Goal: Information Seeking & Learning: Learn about a topic

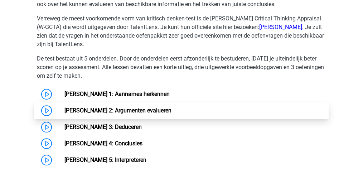
scroll to position [406, 0]
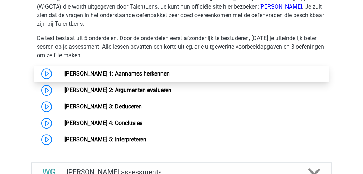
click at [135, 71] on link "[PERSON_NAME] 1: Aannames herkennen" at bounding box center [116, 73] width 105 height 7
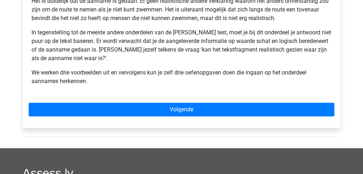
scroll to position [238, 0]
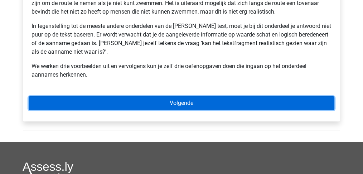
click at [181, 103] on link "Volgende" at bounding box center [182, 103] width 306 height 14
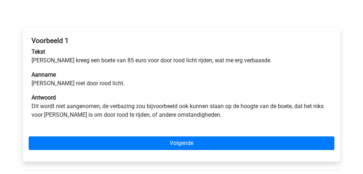
scroll to position [119, 0]
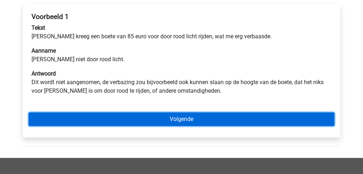
click at [170, 119] on link "Volgende" at bounding box center [182, 119] width 306 height 14
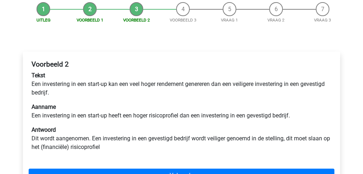
scroll to position [119, 0]
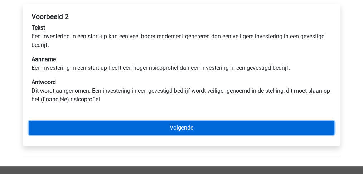
click at [177, 131] on link "Volgende" at bounding box center [182, 128] width 306 height 14
click at [177, 127] on link "Volgende" at bounding box center [182, 128] width 306 height 14
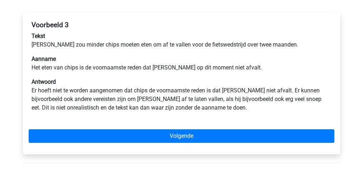
scroll to position [119, 0]
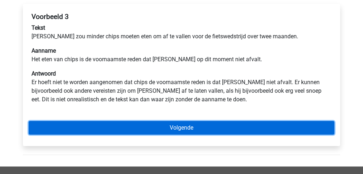
click at [171, 130] on link "Volgende" at bounding box center [182, 128] width 306 height 14
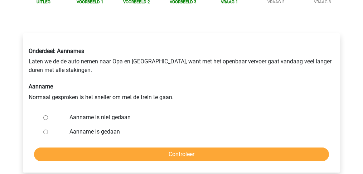
scroll to position [95, 0]
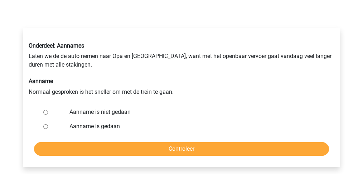
click at [44, 111] on input "Aanname is niet gedaan" at bounding box center [45, 112] width 5 height 5
radio input "true"
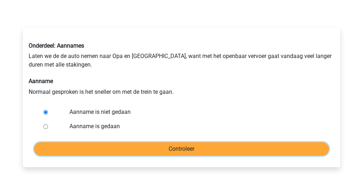
click at [155, 149] on input "Controleer" at bounding box center [181, 149] width 295 height 14
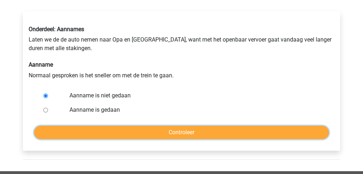
scroll to position [143, 0]
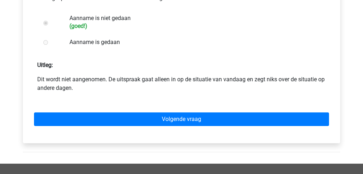
scroll to position [191, 0]
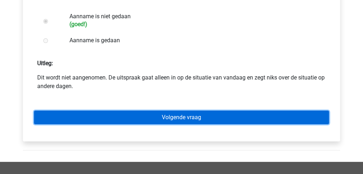
click at [173, 119] on link "Volgende vraag" at bounding box center [181, 118] width 295 height 14
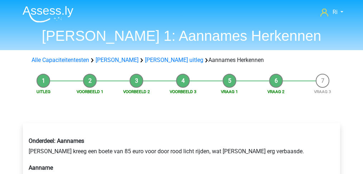
scroll to position [72, 0]
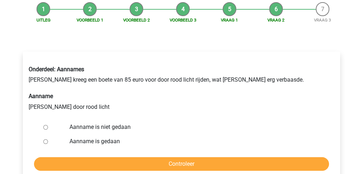
click at [45, 126] on input "Aanname is niet gedaan" at bounding box center [45, 127] width 5 height 5
radio input "true"
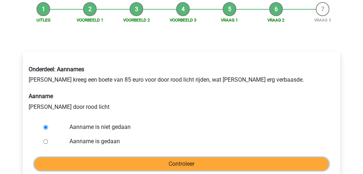
click at [145, 163] on input "Controleer" at bounding box center [181, 164] width 295 height 14
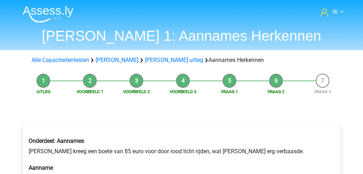
scroll to position [143, 0]
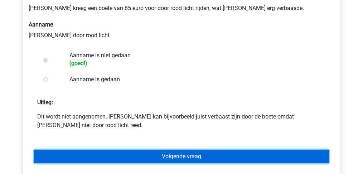
click at [168, 157] on link "Volgende vraag" at bounding box center [181, 157] width 295 height 14
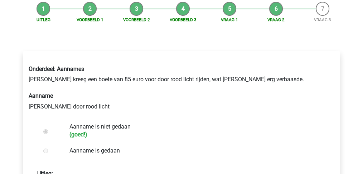
scroll to position [72, 0]
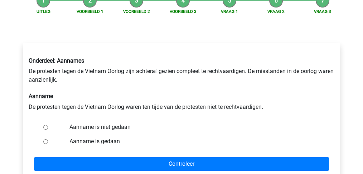
scroll to position [95, 0]
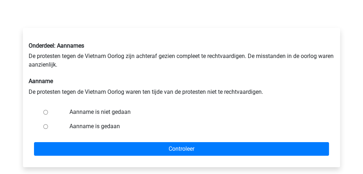
click at [46, 112] on input "Aanname is niet gedaan" at bounding box center [45, 112] width 5 height 5
radio input "true"
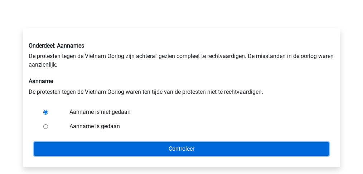
click at [116, 152] on input "Controleer" at bounding box center [181, 149] width 295 height 14
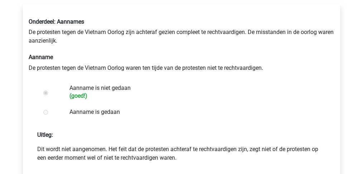
scroll to position [143, 0]
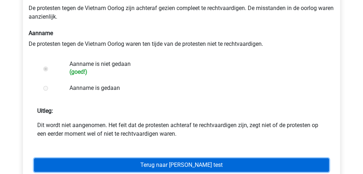
click at [127, 161] on link "Terug naar [PERSON_NAME] test" at bounding box center [181, 165] width 295 height 14
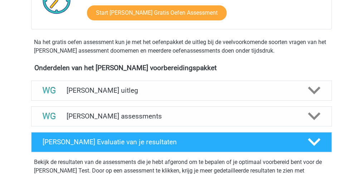
scroll to position [191, 0]
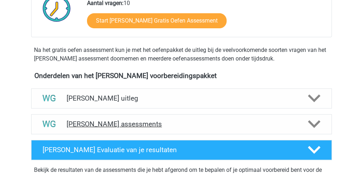
click at [123, 122] on h4 "Watson Glaser assessments" at bounding box center [182, 124] width 230 height 8
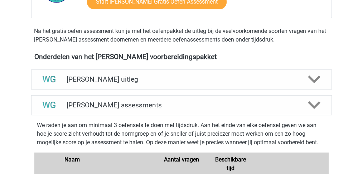
scroll to position [286, 0]
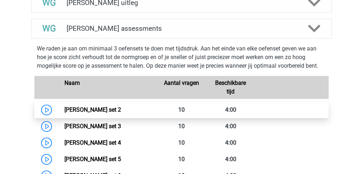
click at [107, 109] on link "Watson Glaser set 2" at bounding box center [92, 109] width 57 height 7
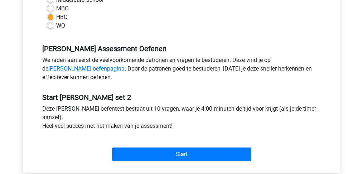
scroll to position [191, 0]
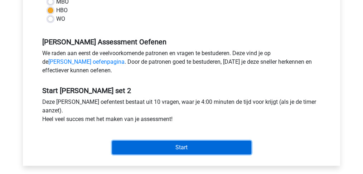
click at [172, 150] on input "Start" at bounding box center [181, 148] width 139 height 14
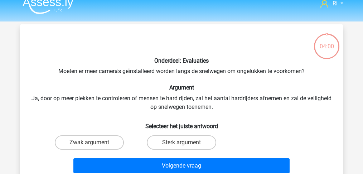
scroll to position [24, 0]
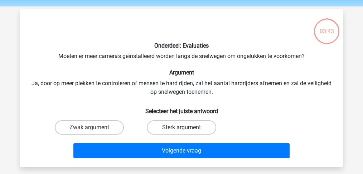
click at [170, 127] on label "Sterk argument" at bounding box center [181, 127] width 69 height 14
click at [182, 127] on input "Sterk argument" at bounding box center [184, 129] width 5 height 5
radio input "true"
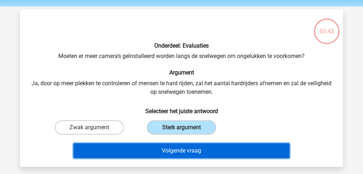
click at [168, 148] on button "Volgende vraag" at bounding box center [181, 150] width 217 height 15
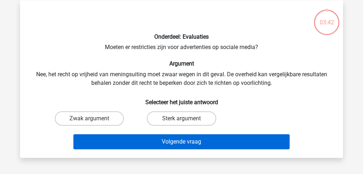
scroll to position [33, 0]
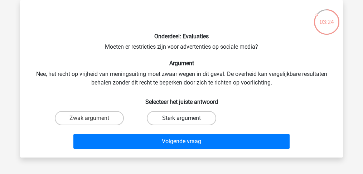
click at [175, 116] on label "Sterk argument" at bounding box center [181, 118] width 69 height 14
click at [182, 118] on input "Sterk argument" at bounding box center [184, 120] width 5 height 5
radio input "true"
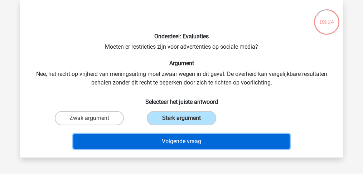
click at [171, 143] on button "Volgende vraag" at bounding box center [181, 141] width 217 height 15
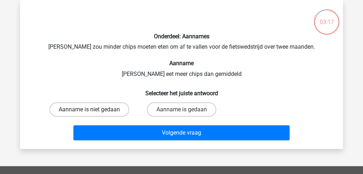
click at [107, 111] on label "Aanname is niet gedaan" at bounding box center [89, 109] width 80 height 14
click at [94, 111] on input "Aanname is niet gedaan" at bounding box center [92, 112] width 5 height 5
radio input "true"
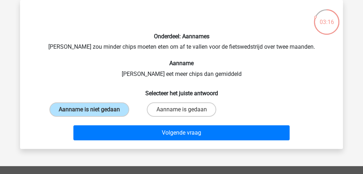
click at [178, 140] on div "Volgende vraag" at bounding box center [181, 134] width 276 height 18
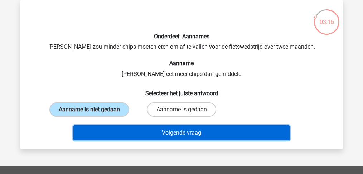
click at [174, 135] on button "Volgende vraag" at bounding box center [181, 132] width 217 height 15
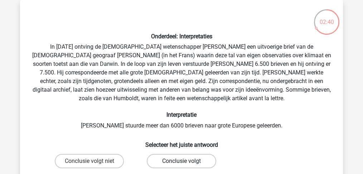
click at [187, 162] on label "Conclusie volgt" at bounding box center [181, 161] width 69 height 14
click at [186, 162] on input "Conclusie volgt" at bounding box center [184, 163] width 5 height 5
radio input "true"
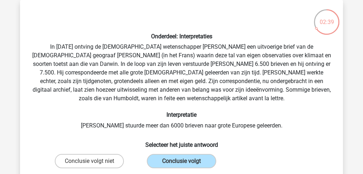
scroll to position [81, 0]
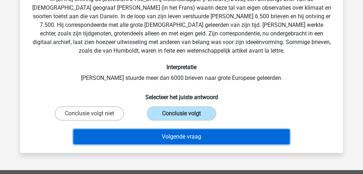
click at [190, 139] on button "Volgende vraag" at bounding box center [181, 136] width 217 height 15
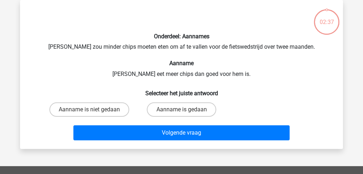
scroll to position [9, 0]
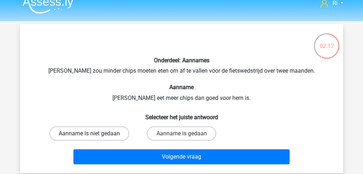
click at [107, 131] on label "Aanname is niet gedaan" at bounding box center [89, 133] width 80 height 14
click at [94, 134] on input "Aanname is niet gedaan" at bounding box center [92, 136] width 5 height 5
radio input "true"
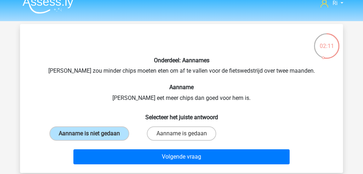
click at [183, 134] on input "Aanname is gedaan" at bounding box center [184, 136] width 5 height 5
radio input "true"
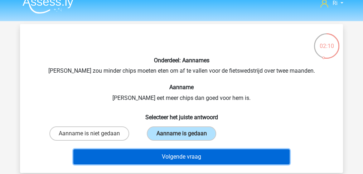
click at [180, 154] on button "Volgende vraag" at bounding box center [181, 156] width 217 height 15
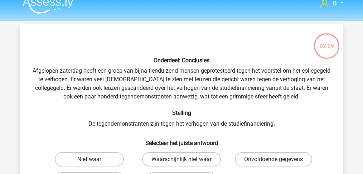
scroll to position [33, 0]
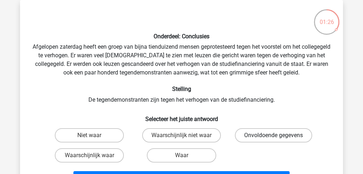
click at [265, 133] on label "Onvoldoende gegevens" at bounding box center [273, 135] width 77 height 14
click at [274, 135] on input "Onvoldoende gegevens" at bounding box center [276, 137] width 5 height 5
radio input "true"
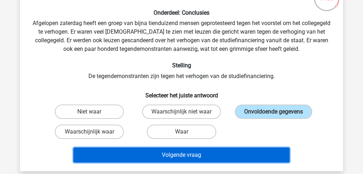
click at [196, 150] on button "Volgende vraag" at bounding box center [181, 155] width 217 height 15
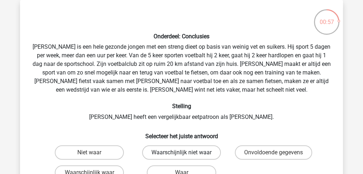
scroll to position [57, 0]
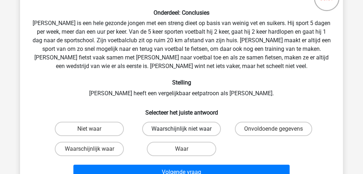
click at [201, 127] on label "Waarschijnlijk niet waar" at bounding box center [181, 129] width 79 height 14
click at [186, 129] on input "Waarschijnlijk niet waar" at bounding box center [184, 131] width 5 height 5
radio input "true"
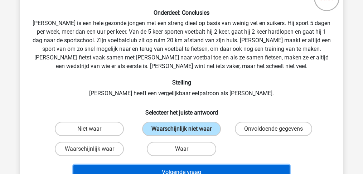
click at [194, 170] on button "Volgende vraag" at bounding box center [181, 172] width 217 height 15
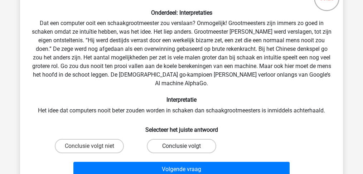
click at [179, 139] on label "Conclusie volgt" at bounding box center [181, 146] width 69 height 14
click at [182, 146] on input "Conclusie volgt" at bounding box center [184, 148] width 5 height 5
radio input "true"
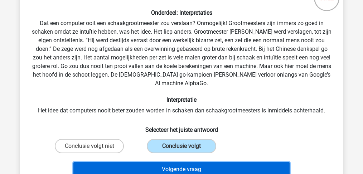
click at [178, 162] on button "Volgende vraag" at bounding box center [181, 169] width 217 height 15
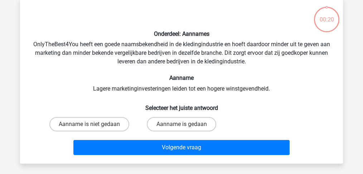
scroll to position [33, 0]
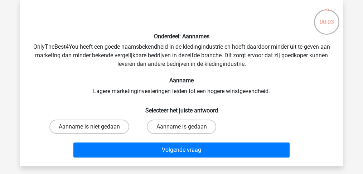
click at [106, 126] on label "Aanname is niet gedaan" at bounding box center [89, 127] width 80 height 14
click at [94, 127] on input "Aanname is niet gedaan" at bounding box center [92, 129] width 5 height 5
radio input "true"
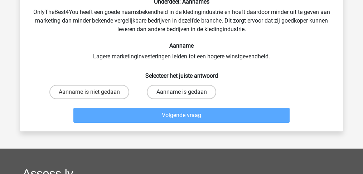
scroll to position [33, 0]
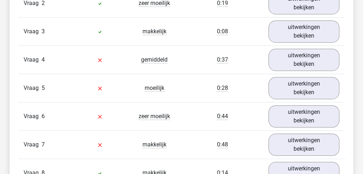
scroll to position [501, 0]
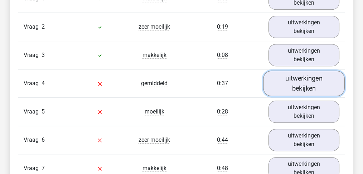
click at [305, 79] on link "uitwerkingen bekijken" at bounding box center [304, 83] width 82 height 25
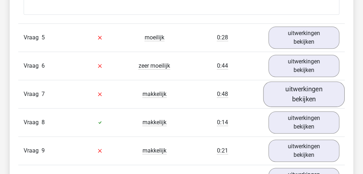
scroll to position [811, 0]
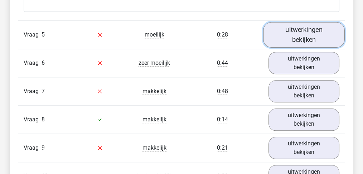
click at [313, 29] on link "uitwerkingen bekijken" at bounding box center [304, 34] width 82 height 25
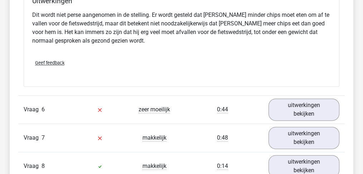
scroll to position [955, 0]
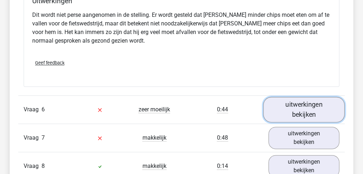
click at [306, 111] on link "uitwerkingen bekijken" at bounding box center [304, 109] width 82 height 25
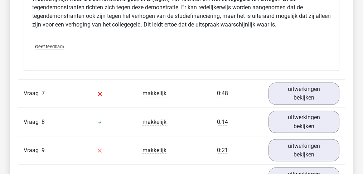
scroll to position [1241, 0]
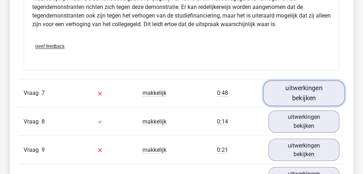
click at [303, 85] on link "uitwerkingen bekijken" at bounding box center [304, 92] width 82 height 25
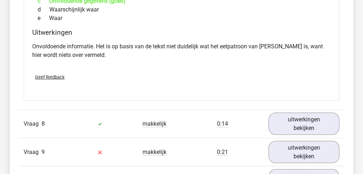
scroll to position [1528, 0]
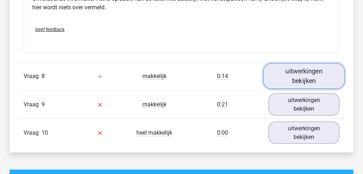
click at [302, 71] on link "uitwerkingen bekijken" at bounding box center [304, 76] width 82 height 25
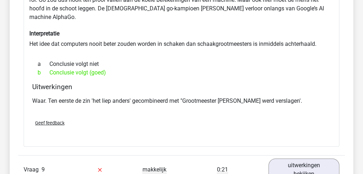
scroll to position [1719, 0]
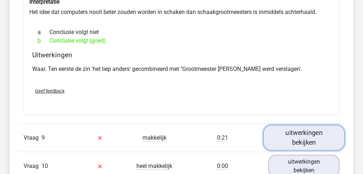
click at [303, 125] on link "uitwerkingen bekijken" at bounding box center [304, 137] width 82 height 25
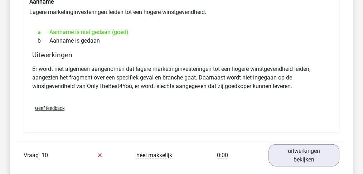
scroll to position [1957, 0]
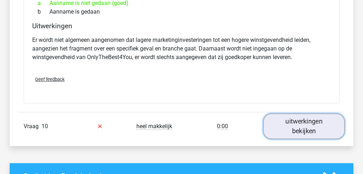
click at [302, 114] on link "uitwerkingen bekijken" at bounding box center [304, 126] width 82 height 25
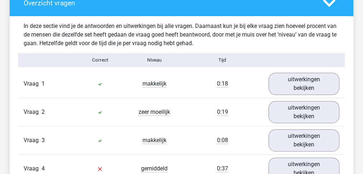
scroll to position [310, 0]
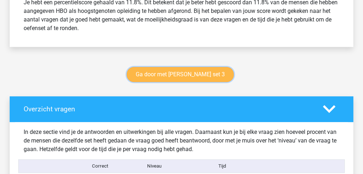
click at [179, 74] on link "Ga door met watson glaser set 3" at bounding box center [180, 74] width 107 height 15
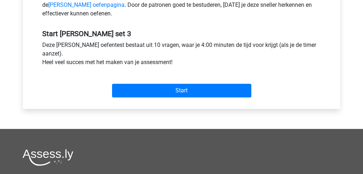
scroll to position [286, 0]
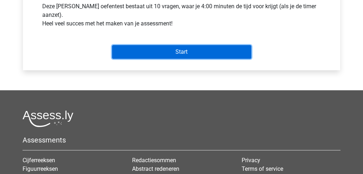
click at [184, 52] on input "Start" at bounding box center [181, 52] width 139 height 14
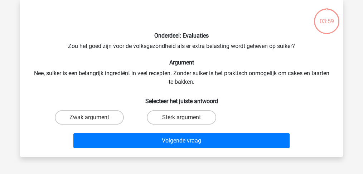
scroll to position [24, 0]
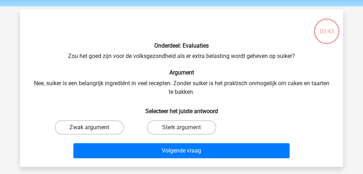
click at [85, 127] on label "Zwak argument" at bounding box center [89, 127] width 69 height 14
click at [90, 127] on input "Zwak argument" at bounding box center [92, 129] width 5 height 5
radio input "true"
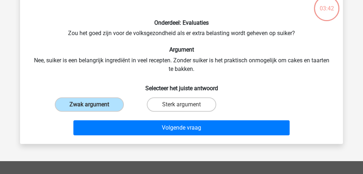
scroll to position [72, 0]
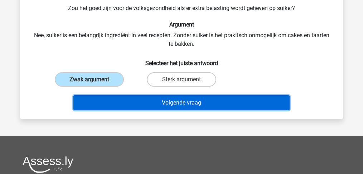
click at [165, 100] on button "Volgende vraag" at bounding box center [181, 102] width 217 height 15
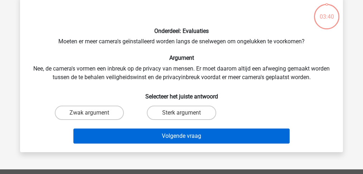
scroll to position [33, 0]
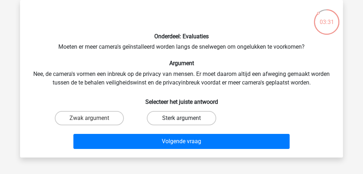
click at [183, 117] on label "Sterk argument" at bounding box center [181, 118] width 69 height 14
click at [183, 118] on input "Sterk argument" at bounding box center [184, 120] width 5 height 5
radio input "true"
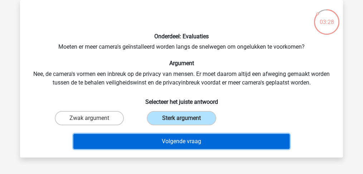
click at [176, 142] on button "Volgende vraag" at bounding box center [181, 141] width 217 height 15
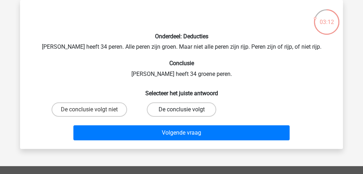
click at [159, 109] on label "De conclusie volgt" at bounding box center [181, 109] width 69 height 14
click at [182, 110] on input "De conclusie volgt" at bounding box center [184, 112] width 5 height 5
radio input "true"
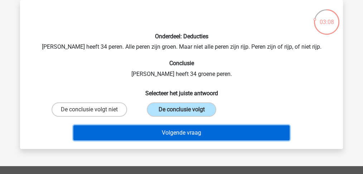
click at [170, 130] on button "Volgende vraag" at bounding box center [181, 132] width 217 height 15
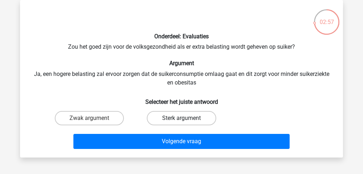
click at [175, 117] on label "Sterk argument" at bounding box center [181, 118] width 69 height 14
click at [182, 118] on input "Sterk argument" at bounding box center [184, 120] width 5 height 5
radio input "true"
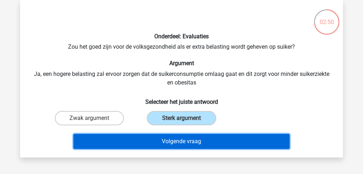
click at [178, 143] on button "Volgende vraag" at bounding box center [181, 141] width 217 height 15
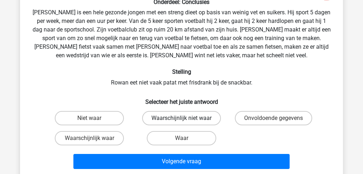
scroll to position [57, 0]
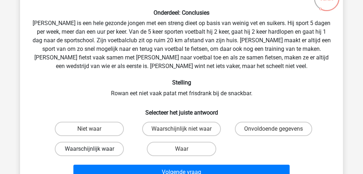
click at [108, 147] on label "Waarschijnlijk waar" at bounding box center [89, 149] width 69 height 14
click at [94, 149] on input "Waarschijnlijk waar" at bounding box center [92, 151] width 5 height 5
radio input "true"
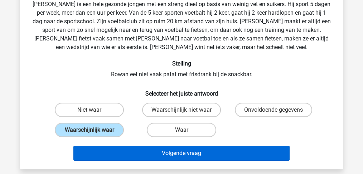
scroll to position [105, 0]
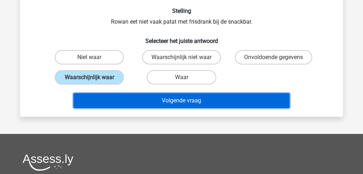
click at [179, 101] on button "Volgende vraag" at bounding box center [181, 100] width 217 height 15
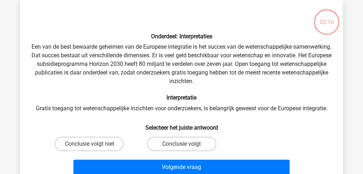
scroll to position [33, 0]
click at [92, 144] on input "Conclusie volgt niet" at bounding box center [92, 146] width 5 height 5
radio input "true"
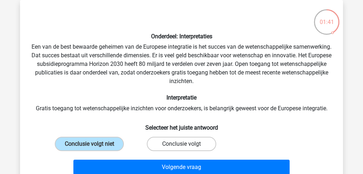
click at [173, 140] on label "Conclusie volgt" at bounding box center [181, 144] width 69 height 14
click at [182, 144] on input "Conclusie volgt" at bounding box center [184, 146] width 5 height 5
radio input "true"
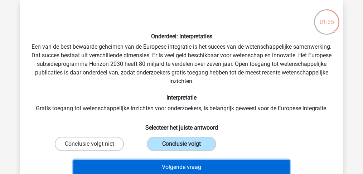
click at [180, 170] on button "Volgende vraag" at bounding box center [181, 167] width 217 height 15
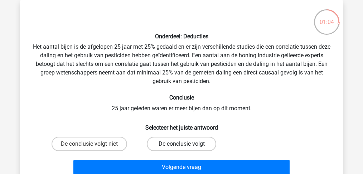
click at [179, 142] on label "De conclusie volgt" at bounding box center [181, 144] width 69 height 14
click at [182, 144] on input "De conclusie volgt" at bounding box center [184, 146] width 5 height 5
radio input "true"
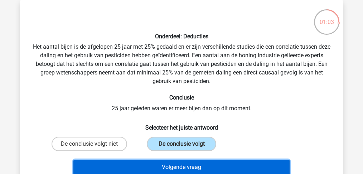
click at [186, 165] on button "Volgende vraag" at bounding box center [181, 167] width 217 height 15
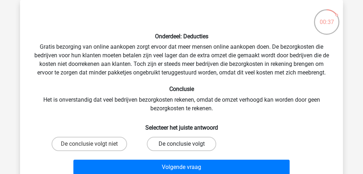
click at [172, 143] on label "De conclusie volgt" at bounding box center [181, 144] width 69 height 14
click at [182, 144] on input "De conclusie volgt" at bounding box center [184, 146] width 5 height 5
radio input "true"
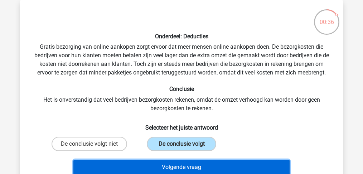
click at [177, 172] on button "Volgende vraag" at bounding box center [181, 167] width 217 height 15
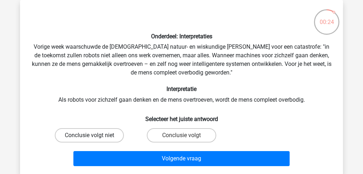
click at [100, 135] on label "Conclusie volgt niet" at bounding box center [89, 135] width 69 height 14
click at [94, 135] on input "Conclusie volgt niet" at bounding box center [92, 137] width 5 height 5
radio input "true"
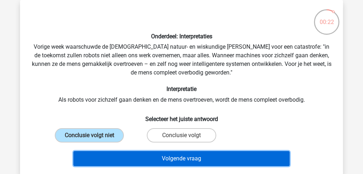
click at [188, 155] on button "Volgende vraag" at bounding box center [181, 158] width 217 height 15
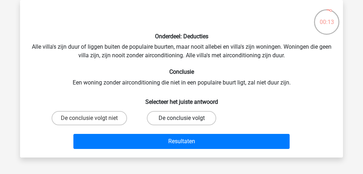
click at [197, 116] on label "De conclusie volgt" at bounding box center [181, 118] width 69 height 14
click at [186, 118] on input "De conclusie volgt" at bounding box center [184, 120] width 5 height 5
radio input "true"
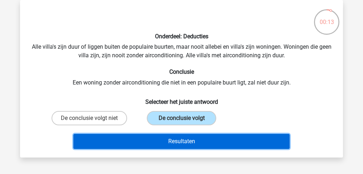
click at [193, 138] on button "Resultaten" at bounding box center [181, 141] width 217 height 15
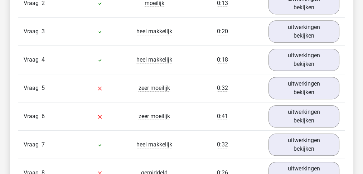
scroll to position [501, 0]
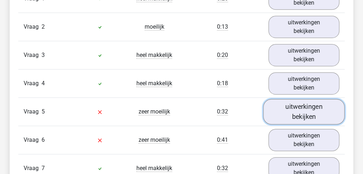
click at [299, 106] on link "uitwerkingen bekijken" at bounding box center [304, 111] width 82 height 25
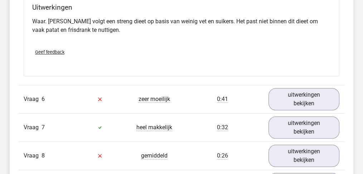
scroll to position [811, 0]
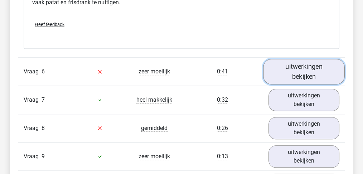
click at [302, 66] on link "uitwerkingen bekijken" at bounding box center [304, 71] width 82 height 25
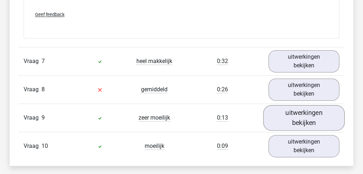
scroll to position [1074, 0]
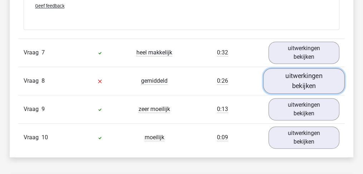
click at [311, 76] on link "uitwerkingen bekijken" at bounding box center [304, 80] width 82 height 25
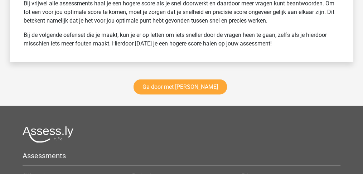
scroll to position [1814, 0]
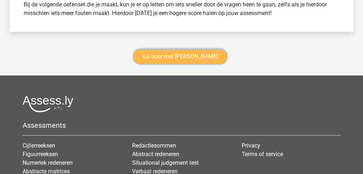
click at [179, 49] on link "Ga door met watson glaser" at bounding box center [180, 56] width 93 height 15
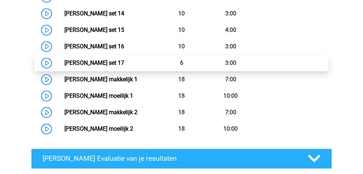
scroll to position [588, 0]
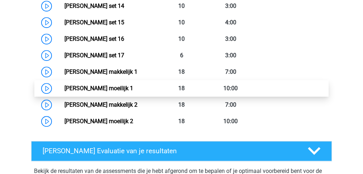
click at [102, 86] on link "[PERSON_NAME] moeilijk 1" at bounding box center [98, 88] width 69 height 7
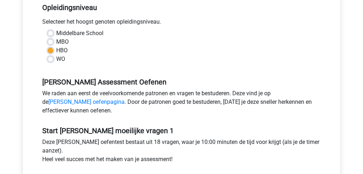
scroll to position [191, 0]
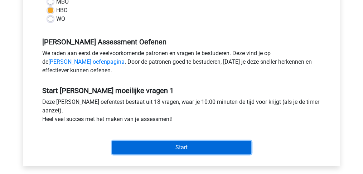
click at [176, 150] on input "Start" at bounding box center [181, 148] width 139 height 14
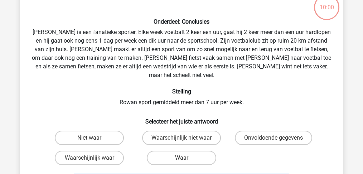
scroll to position [48, 0]
click at [104, 151] on label "Waarschijnlijk waar" at bounding box center [89, 158] width 69 height 14
click at [94, 158] on input "Waarschijnlijk waar" at bounding box center [92, 160] width 5 height 5
radio input "true"
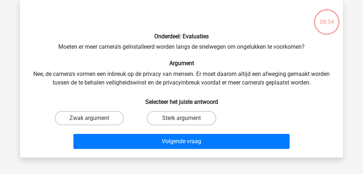
scroll to position [33, 0]
click at [101, 119] on label "Zwak argument" at bounding box center [89, 118] width 69 height 14
click at [94, 119] on input "Zwak argument" at bounding box center [92, 120] width 5 height 5
radio input "true"
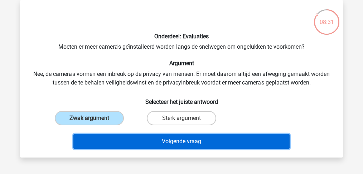
click at [140, 139] on button "Volgende vraag" at bounding box center [181, 141] width 217 height 15
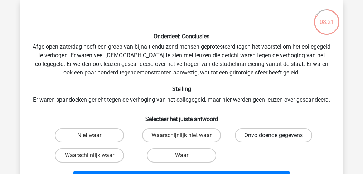
click at [266, 143] on label "Onvoldoende gegevens" at bounding box center [273, 135] width 77 height 14
click at [274, 140] on input "Onvoldoende gegevens" at bounding box center [276, 137] width 5 height 5
radio input "true"
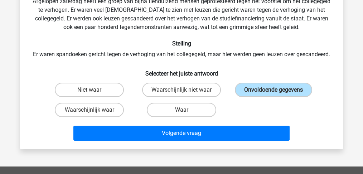
scroll to position [105, 0]
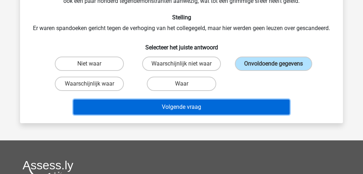
click at [187, 115] on button "Volgende vraag" at bounding box center [181, 107] width 217 height 15
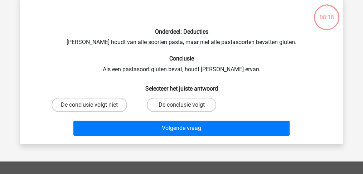
scroll to position [33, 0]
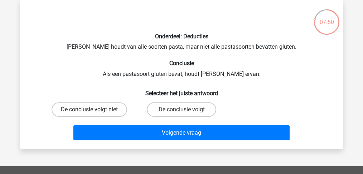
click at [104, 107] on label "De conclusie volgt niet" at bounding box center [90, 109] width 76 height 14
click at [94, 110] on input "De conclusie volgt niet" at bounding box center [92, 112] width 5 height 5
radio input "true"
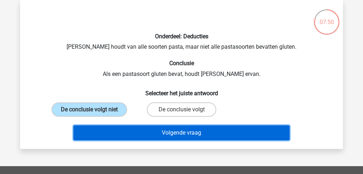
click at [150, 132] on button "Volgende vraag" at bounding box center [181, 132] width 217 height 15
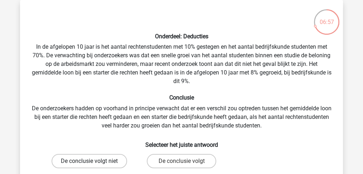
click at [114, 158] on label "De conclusie volgt niet" at bounding box center [90, 161] width 76 height 14
click at [94, 161] on input "De conclusie volgt niet" at bounding box center [92, 163] width 5 height 5
radio input "true"
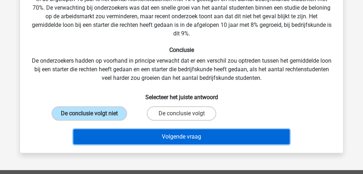
click at [169, 140] on button "Volgende vraag" at bounding box center [181, 136] width 217 height 15
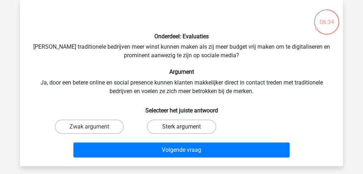
click at [174, 126] on label "Sterk argument" at bounding box center [181, 127] width 69 height 14
click at [182, 127] on input "Sterk argument" at bounding box center [184, 129] width 5 height 5
radio input "true"
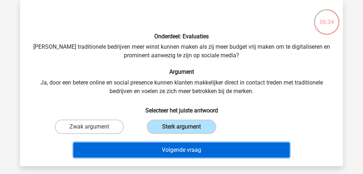
click at [181, 151] on button "Volgende vraag" at bounding box center [181, 150] width 217 height 15
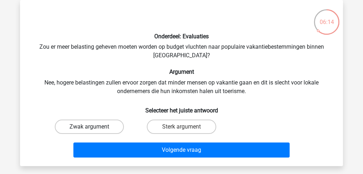
click at [91, 126] on label "Zwak argument" at bounding box center [89, 127] width 69 height 14
click at [91, 127] on input "Zwak argument" at bounding box center [92, 129] width 5 height 5
radio input "true"
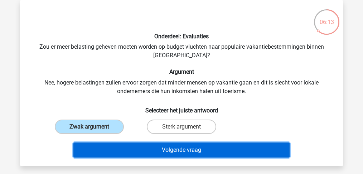
click at [128, 149] on button "Volgende vraag" at bounding box center [181, 150] width 217 height 15
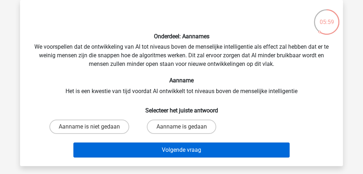
drag, startPoint x: 90, startPoint y: 125, endPoint x: 118, endPoint y: 147, distance: 35.4
click at [91, 125] on label "Aanname is niet gedaan" at bounding box center [89, 127] width 80 height 14
click at [91, 127] on input "Aanname is niet gedaan" at bounding box center [92, 129] width 5 height 5
radio input "true"
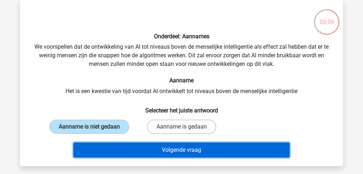
click at [125, 150] on button "Volgende vraag" at bounding box center [181, 150] width 217 height 15
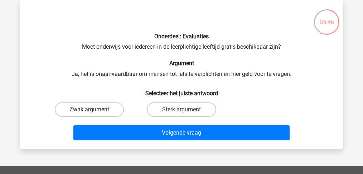
click at [96, 108] on label "Zwak argument" at bounding box center [89, 109] width 69 height 14
click at [94, 110] on input "Zwak argument" at bounding box center [92, 112] width 5 height 5
radio input "true"
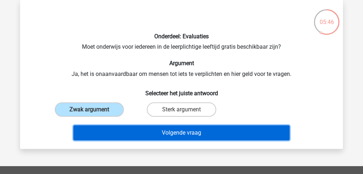
click at [133, 133] on button "Volgende vraag" at bounding box center [181, 132] width 217 height 15
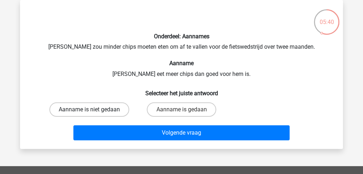
click at [104, 109] on label "Aanname is niet gedaan" at bounding box center [89, 109] width 80 height 14
click at [94, 110] on input "Aanname is niet gedaan" at bounding box center [92, 112] width 5 height 5
radio input "true"
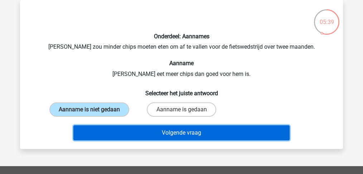
click at [138, 128] on button "Volgende vraag" at bounding box center [181, 132] width 217 height 15
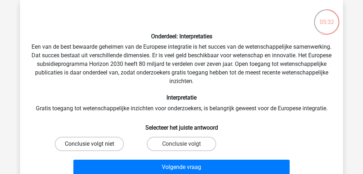
click at [97, 141] on label "Conclusie volgt niet" at bounding box center [89, 144] width 69 height 14
click at [94, 144] on input "Conclusie volgt niet" at bounding box center [92, 146] width 5 height 5
radio input "true"
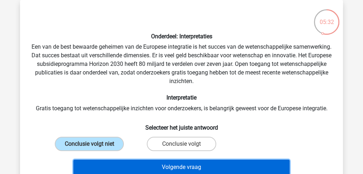
click at [141, 164] on button "Volgende vraag" at bounding box center [181, 167] width 217 height 15
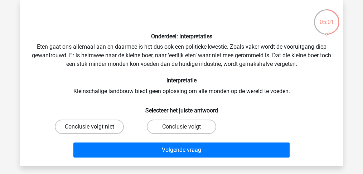
click at [101, 126] on label "Conclusie volgt niet" at bounding box center [89, 127] width 69 height 14
click at [94, 127] on input "Conclusie volgt niet" at bounding box center [92, 129] width 5 height 5
radio input "true"
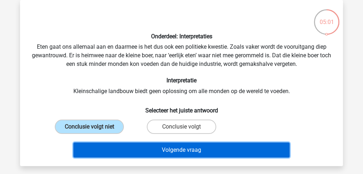
click at [127, 151] on button "Volgende vraag" at bounding box center [181, 150] width 217 height 15
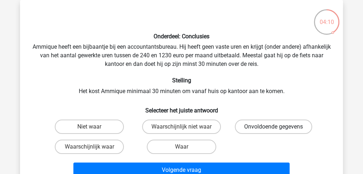
click at [264, 124] on label "Onvoldoende gegevens" at bounding box center [273, 127] width 77 height 14
click at [274, 127] on input "Onvoldoende gegevens" at bounding box center [276, 129] width 5 height 5
radio input "true"
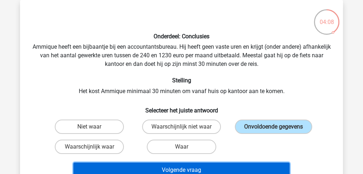
click at [208, 169] on button "Volgende vraag" at bounding box center [181, 170] width 217 height 15
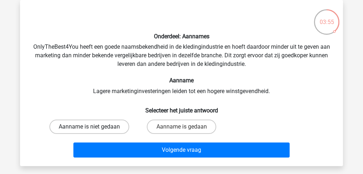
click at [103, 125] on label "Aanname is niet gedaan" at bounding box center [89, 127] width 80 height 14
click at [94, 127] on input "Aanname is niet gedaan" at bounding box center [92, 129] width 5 height 5
radio input "true"
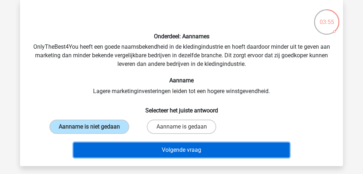
click at [156, 154] on button "Volgende vraag" at bounding box center [181, 150] width 217 height 15
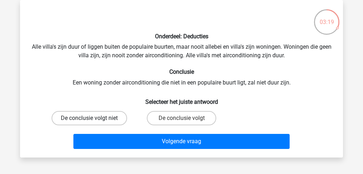
click at [100, 112] on label "De conclusie volgt niet" at bounding box center [90, 118] width 76 height 14
click at [94, 118] on input "De conclusie volgt niet" at bounding box center [92, 120] width 5 height 5
radio input "true"
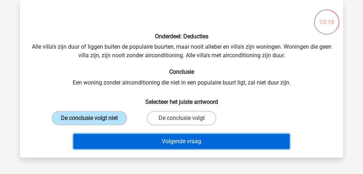
click at [138, 139] on button "Volgende vraag" at bounding box center [181, 141] width 217 height 15
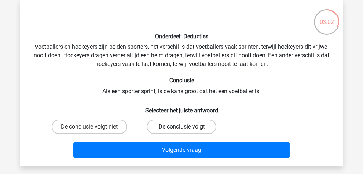
click at [164, 125] on label "De conclusie volgt" at bounding box center [181, 127] width 69 height 14
click at [182, 127] on input "De conclusie volgt" at bounding box center [184, 129] width 5 height 5
radio input "true"
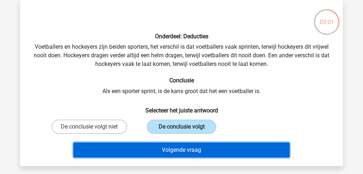
click at [173, 149] on button "Volgende vraag" at bounding box center [181, 150] width 217 height 15
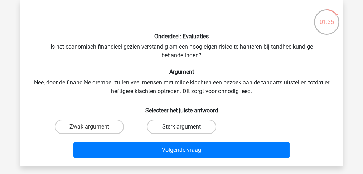
click at [182, 124] on label "Sterk argument" at bounding box center [181, 127] width 69 height 14
click at [182, 127] on input "Sterk argument" at bounding box center [184, 129] width 5 height 5
radio input "true"
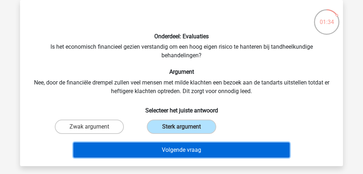
click at [184, 154] on button "Volgende vraag" at bounding box center [181, 150] width 217 height 15
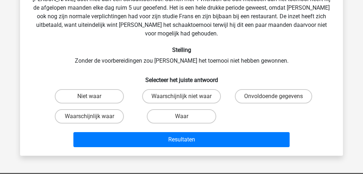
scroll to position [57, 0]
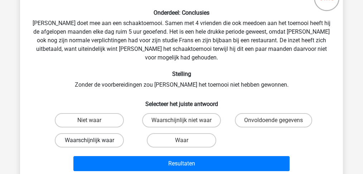
click at [102, 133] on label "Waarschijnlijk waar" at bounding box center [89, 140] width 69 height 14
click at [94, 140] on input "Waarschijnlijk waar" at bounding box center [92, 142] width 5 height 5
radio input "true"
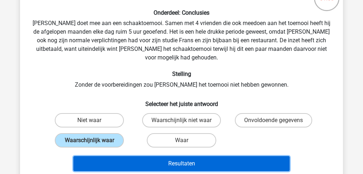
click at [173, 156] on button "Resultaten" at bounding box center [181, 163] width 217 height 15
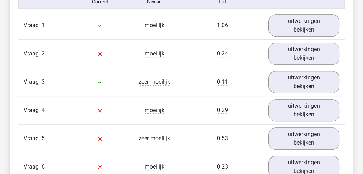
scroll to position [477, 0]
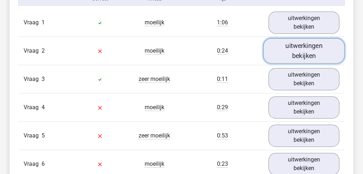
click at [303, 44] on link "uitwerkingen bekijken" at bounding box center [304, 50] width 82 height 25
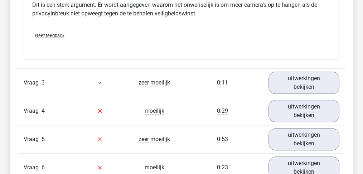
scroll to position [645, 0]
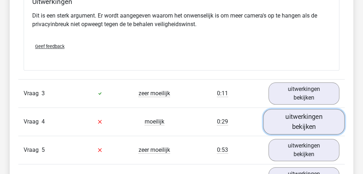
click at [305, 122] on link "uitwerkingen bekijken" at bounding box center [304, 121] width 82 height 25
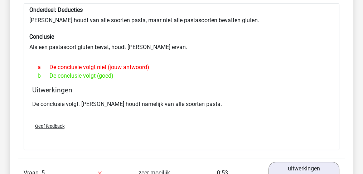
scroll to position [859, 0]
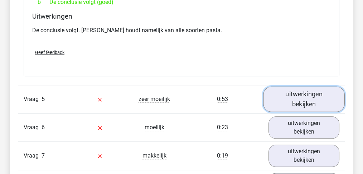
click at [320, 94] on link "uitwerkingen bekijken" at bounding box center [304, 99] width 82 height 25
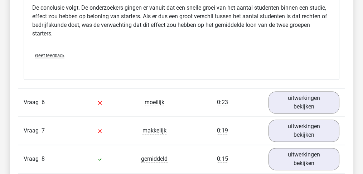
scroll to position [1146, 0]
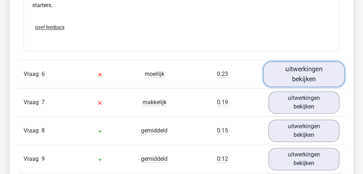
click at [311, 75] on link "uitwerkingen bekijken" at bounding box center [304, 73] width 82 height 25
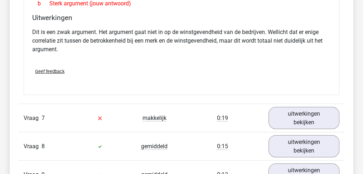
scroll to position [1337, 0]
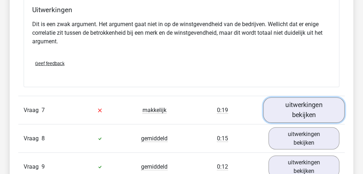
click at [306, 110] on link "uitwerkingen bekijken" at bounding box center [304, 109] width 82 height 25
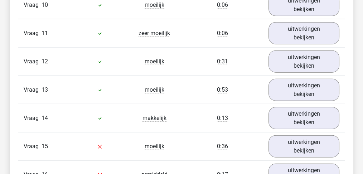
scroll to position [1742, 0]
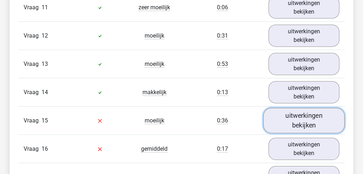
click at [313, 120] on link "uitwerkingen bekijken" at bounding box center [304, 120] width 82 height 25
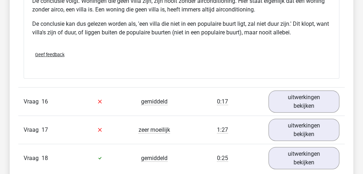
scroll to position [2005, 0]
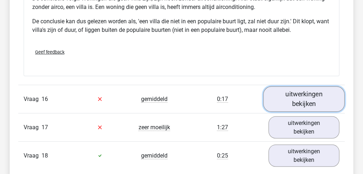
click at [317, 100] on link "uitwerkingen bekijken" at bounding box center [304, 98] width 82 height 25
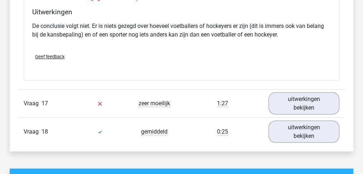
scroll to position [2220, 0]
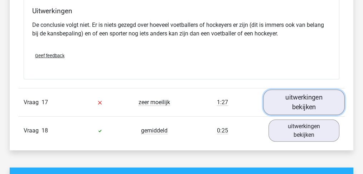
click at [310, 98] on link "uitwerkingen bekijken" at bounding box center [304, 102] width 82 height 25
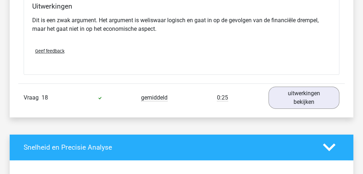
scroll to position [2435, 0]
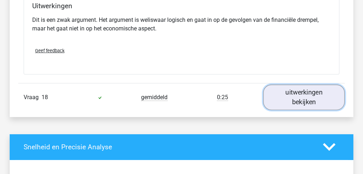
click at [302, 99] on link "uitwerkingen bekijken" at bounding box center [304, 97] width 82 height 25
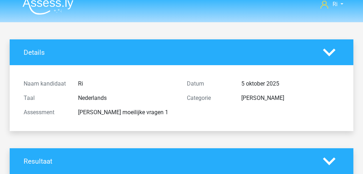
scroll to position [0, 0]
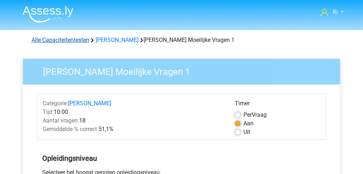
click at [54, 39] on link "Alle Capaciteitentesten" at bounding box center [61, 40] width 58 height 7
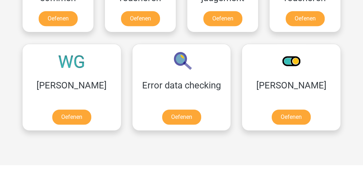
scroll to position [590, 0]
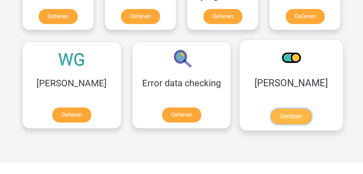
click at [271, 113] on link "Oefenen" at bounding box center [291, 116] width 41 height 16
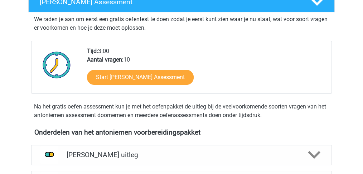
scroll to position [143, 0]
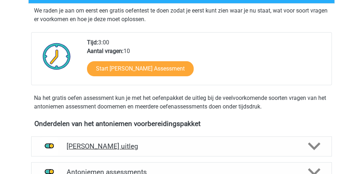
click at [117, 149] on h4 "[PERSON_NAME] uitleg" at bounding box center [182, 146] width 230 height 8
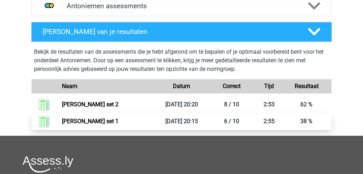
scroll to position [334, 0]
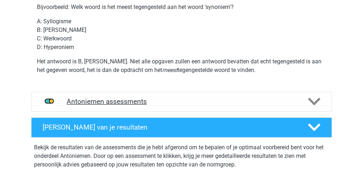
click at [119, 101] on h4 "Antoniemen assessments" at bounding box center [182, 101] width 230 height 8
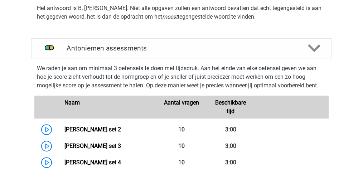
scroll to position [406, 0]
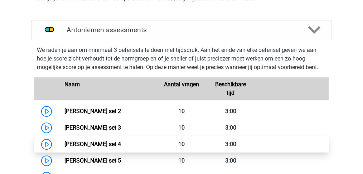
click at [91, 141] on link "[PERSON_NAME] set 4" at bounding box center [92, 144] width 57 height 7
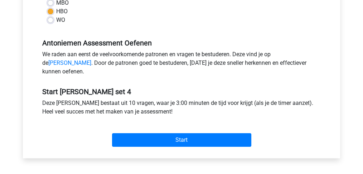
scroll to position [215, 0]
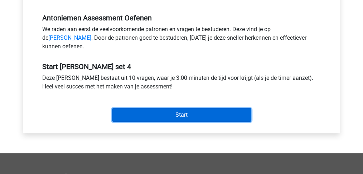
click at [168, 122] on input "Start" at bounding box center [181, 115] width 139 height 14
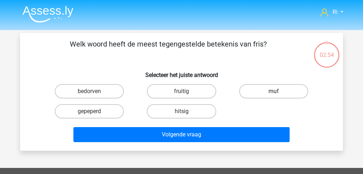
click at [260, 91] on label "muf" at bounding box center [273, 91] width 69 height 14
click at [274, 91] on input "muf" at bounding box center [276, 93] width 5 height 5
radio input "true"
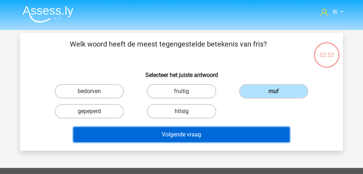
click at [201, 136] on button "Volgende vraag" at bounding box center [181, 134] width 217 height 15
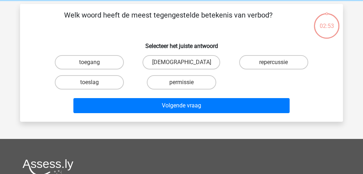
scroll to position [33, 0]
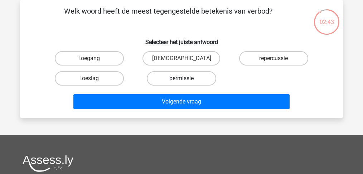
click at [180, 79] on label "permissie" at bounding box center [181, 78] width 69 height 14
click at [182, 79] on input "permissie" at bounding box center [184, 80] width 5 height 5
radio input "true"
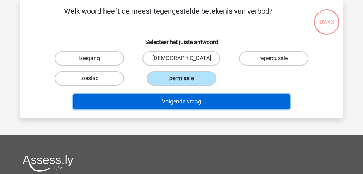
click at [184, 100] on button "Volgende vraag" at bounding box center [181, 101] width 217 height 15
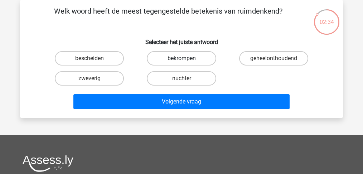
click at [180, 58] on label "bekrompen" at bounding box center [181, 58] width 69 height 14
click at [182, 58] on input "bekrompen" at bounding box center [184, 60] width 5 height 5
radio input "true"
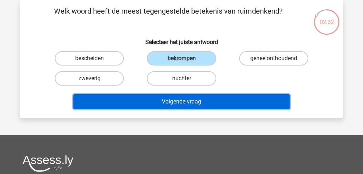
click at [188, 101] on button "Volgende vraag" at bounding box center [181, 101] width 217 height 15
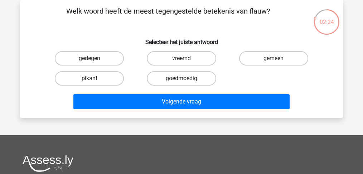
click at [90, 77] on label "pikant" at bounding box center [89, 78] width 69 height 14
click at [90, 78] on input "pikant" at bounding box center [92, 80] width 5 height 5
radio input "true"
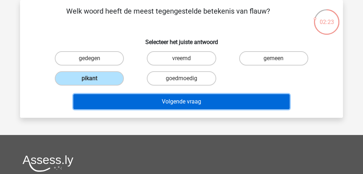
click at [154, 108] on button "Volgende vraag" at bounding box center [181, 101] width 217 height 15
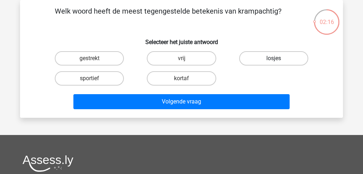
click at [265, 55] on label "losjes" at bounding box center [273, 58] width 69 height 14
click at [274, 58] on input "losjes" at bounding box center [276, 60] width 5 height 5
radio input "true"
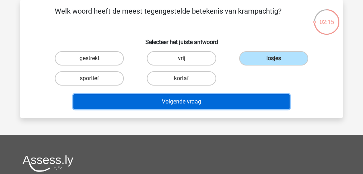
click at [198, 101] on button "Volgende vraag" at bounding box center [181, 101] width 217 height 15
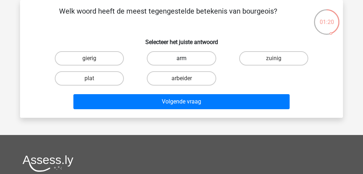
click at [173, 57] on label "arm" at bounding box center [181, 58] width 69 height 14
click at [182, 58] on input "arm" at bounding box center [184, 60] width 5 height 5
radio input "true"
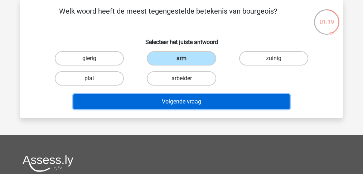
click at [186, 103] on button "Volgende vraag" at bounding box center [181, 101] width 217 height 15
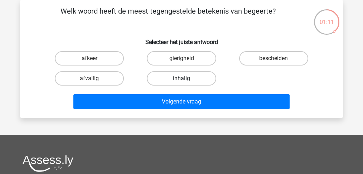
click at [185, 76] on label "inhalig" at bounding box center [181, 78] width 69 height 14
click at [185, 78] on input "inhalig" at bounding box center [184, 80] width 5 height 5
radio input "true"
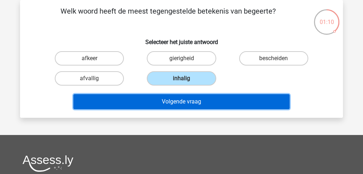
click at [178, 105] on button "Volgende vraag" at bounding box center [181, 101] width 217 height 15
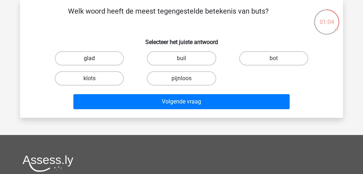
click at [85, 58] on label "glad" at bounding box center [89, 58] width 69 height 14
click at [90, 58] on input "glad" at bounding box center [92, 60] width 5 height 5
radio input "true"
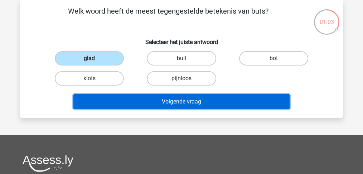
click at [160, 105] on button "Volgende vraag" at bounding box center [181, 101] width 217 height 15
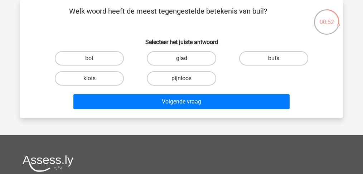
click at [165, 78] on label "pijnloos" at bounding box center [181, 78] width 69 height 14
click at [182, 78] on input "pijnloos" at bounding box center [184, 80] width 5 height 5
radio input "true"
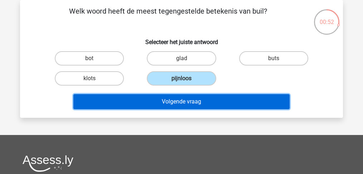
click at [163, 102] on button "Volgende vraag" at bounding box center [181, 101] width 217 height 15
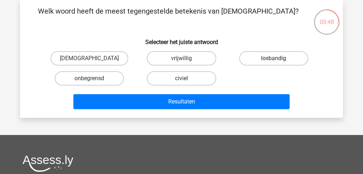
click at [260, 56] on label "losbandig" at bounding box center [273, 58] width 69 height 14
click at [274, 58] on input "losbandig" at bounding box center [276, 60] width 5 height 5
radio input "true"
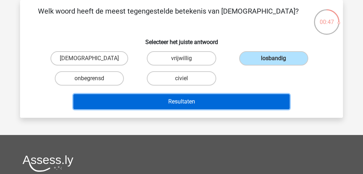
click at [185, 100] on button "Resultaten" at bounding box center [181, 101] width 217 height 15
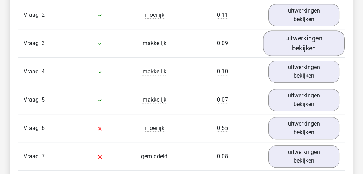
scroll to position [477, 0]
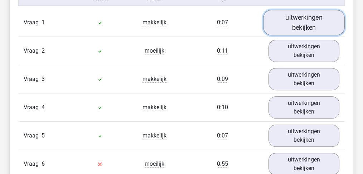
click at [303, 25] on link "uitwerkingen bekijken" at bounding box center [304, 22] width 82 height 25
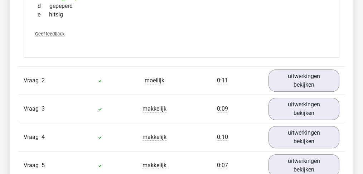
scroll to position [573, 0]
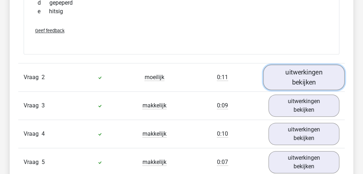
click at [314, 70] on link "uitwerkingen bekijken" at bounding box center [304, 77] width 82 height 25
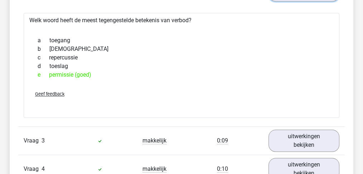
scroll to position [668, 0]
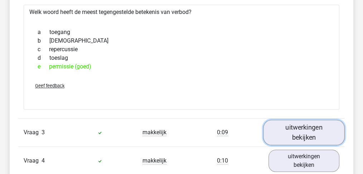
click at [289, 134] on link "uitwerkingen bekijken" at bounding box center [304, 132] width 82 height 25
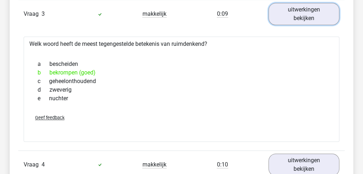
scroll to position [811, 0]
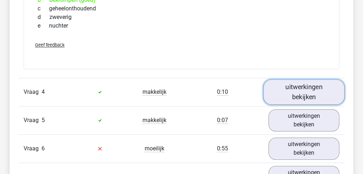
click at [294, 92] on link "uitwerkingen bekijken" at bounding box center [304, 91] width 82 height 25
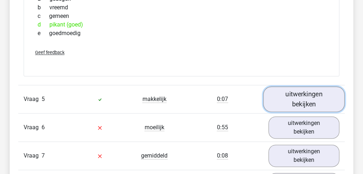
click at [304, 96] on link "uitwerkingen bekijken" at bounding box center [304, 98] width 82 height 25
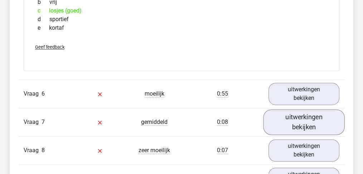
scroll to position [1193, 0]
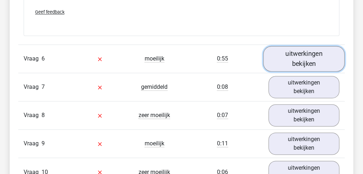
click at [296, 64] on link "uitwerkingen bekijken" at bounding box center [304, 58] width 82 height 25
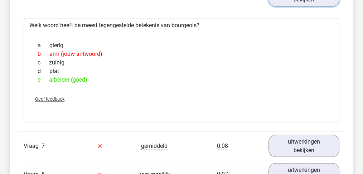
scroll to position [1265, 0]
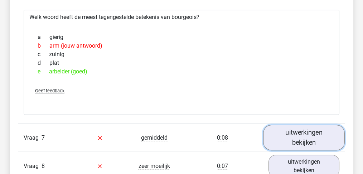
click at [302, 130] on link "uitwerkingen bekijken" at bounding box center [304, 137] width 82 height 25
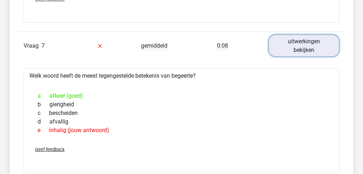
scroll to position [1361, 0]
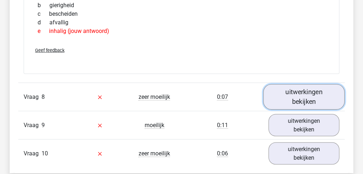
click at [293, 93] on link "uitwerkingen bekijken" at bounding box center [304, 97] width 82 height 25
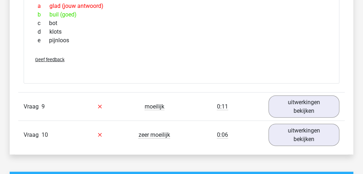
scroll to position [1599, 0]
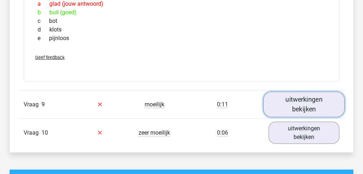
click at [296, 97] on link "uitwerkingen bekijken" at bounding box center [304, 104] width 82 height 25
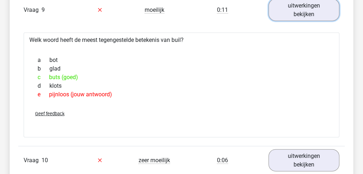
scroll to position [1695, 0]
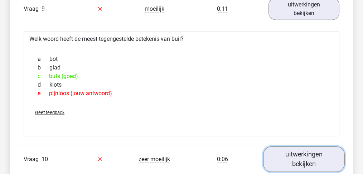
click at [305, 148] on link "uitwerkingen bekijken" at bounding box center [304, 158] width 82 height 25
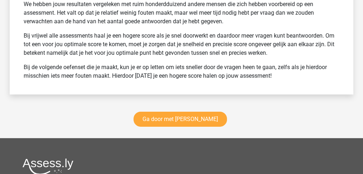
scroll to position [2315, 0]
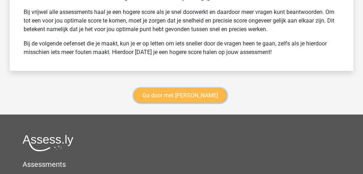
click at [192, 88] on link "Ga door met antoniemen" at bounding box center [180, 95] width 93 height 15
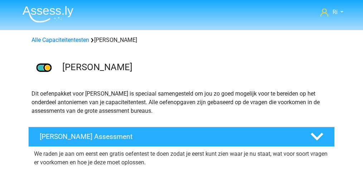
scroll to position [349, 0]
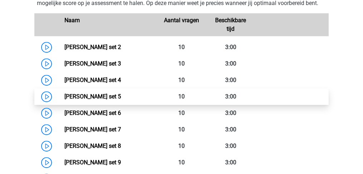
click at [91, 96] on link "[PERSON_NAME] set 5" at bounding box center [92, 96] width 57 height 7
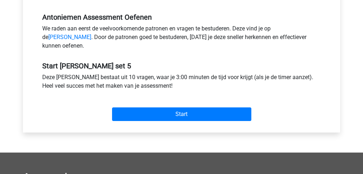
scroll to position [238, 0]
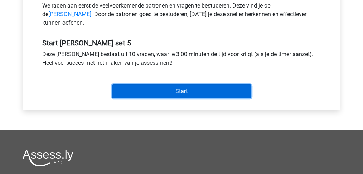
click at [178, 98] on input "Start" at bounding box center [181, 92] width 139 height 14
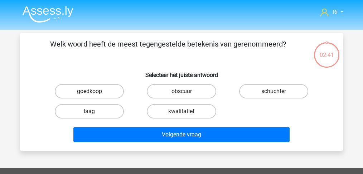
click at [100, 92] on label "goedkoop" at bounding box center [89, 91] width 69 height 14
click at [94, 92] on input "goedkoop" at bounding box center [92, 93] width 5 height 5
radio input "true"
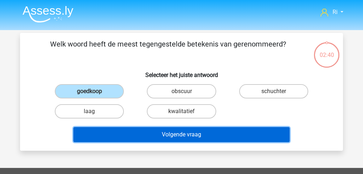
click at [161, 137] on button "Volgende vraag" at bounding box center [181, 134] width 217 height 15
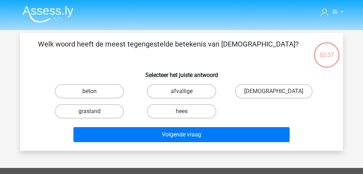
scroll to position [33, 0]
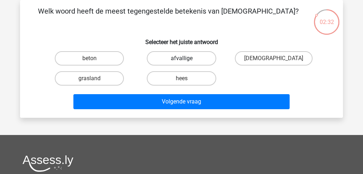
click at [174, 59] on label "afvallige" at bounding box center [181, 58] width 69 height 14
click at [182, 59] on input "afvallige" at bounding box center [184, 60] width 5 height 5
radio input "true"
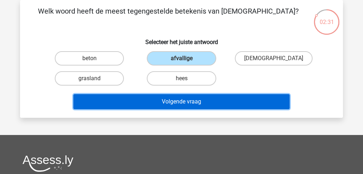
click at [179, 98] on button "Volgende vraag" at bounding box center [181, 101] width 217 height 15
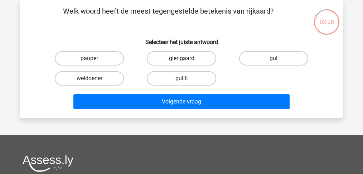
click at [182, 58] on label "gierigaard" at bounding box center [181, 58] width 69 height 14
click at [182, 58] on input "gierigaard" at bounding box center [184, 60] width 5 height 5
radio input "true"
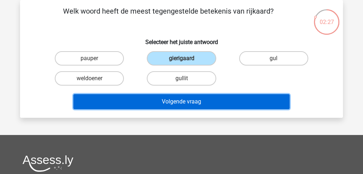
click at [183, 101] on button "Volgende vraag" at bounding box center [181, 101] width 217 height 15
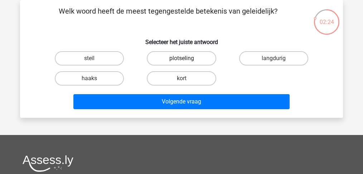
click at [187, 59] on label "plotseling" at bounding box center [181, 58] width 69 height 14
click at [186, 59] on input "plotseling" at bounding box center [184, 60] width 5 height 5
radio input "true"
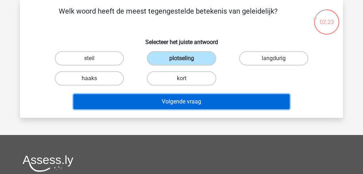
click at [192, 105] on button "Volgende vraag" at bounding box center [181, 101] width 217 height 15
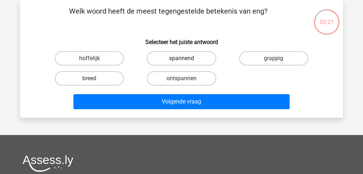
click at [186, 56] on label "spannend" at bounding box center [181, 58] width 69 height 14
click at [186, 58] on input "spannend" at bounding box center [184, 60] width 5 height 5
radio input "true"
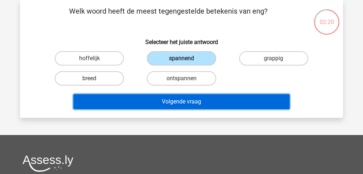
click at [191, 107] on button "Volgende vraag" at bounding box center [181, 101] width 217 height 15
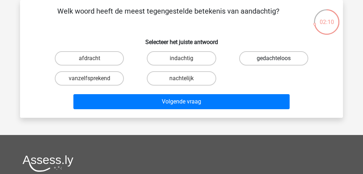
click at [273, 58] on label "gedachteloos" at bounding box center [273, 58] width 69 height 14
click at [274, 58] on input "gedachteloos" at bounding box center [276, 60] width 5 height 5
radio input "true"
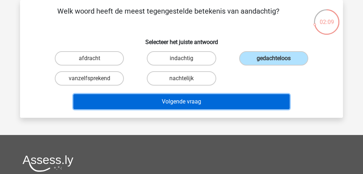
click at [232, 98] on button "Volgende vraag" at bounding box center [181, 101] width 217 height 15
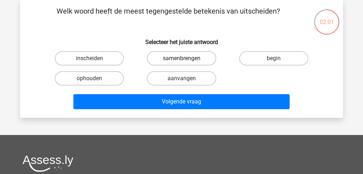
click at [192, 58] on label "samenbrengen" at bounding box center [181, 58] width 69 height 14
click at [186, 58] on input "samenbrengen" at bounding box center [184, 60] width 5 height 5
radio input "true"
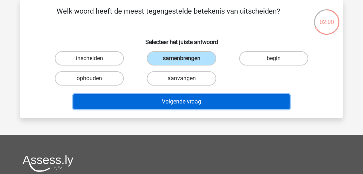
click at [192, 105] on button "Volgende vraag" at bounding box center [181, 101] width 217 height 15
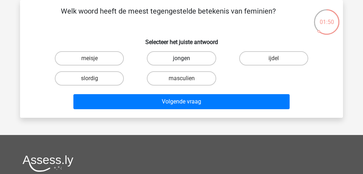
click at [191, 58] on label "jongen" at bounding box center [181, 58] width 69 height 14
click at [186, 58] on input "jongen" at bounding box center [184, 60] width 5 height 5
radio input "true"
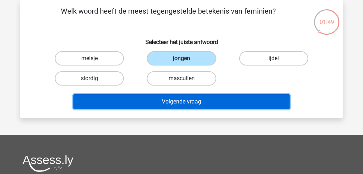
click at [196, 104] on button "Volgende vraag" at bounding box center [181, 101] width 217 height 15
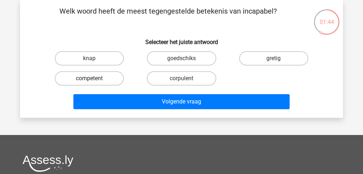
click at [81, 76] on label "competent" at bounding box center [89, 78] width 69 height 14
click at [90, 78] on input "competent" at bounding box center [92, 80] width 5 height 5
radio input "true"
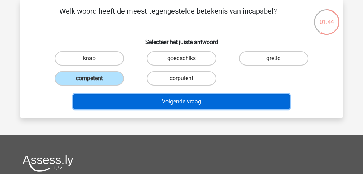
click at [144, 102] on button "Volgende vraag" at bounding box center [181, 101] width 217 height 15
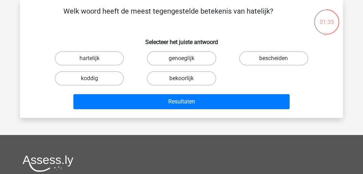
click at [91, 59] on input "hartelijk" at bounding box center [92, 60] width 5 height 5
radio input "true"
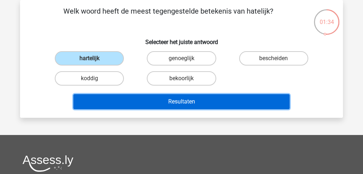
click at [168, 103] on button "Resultaten" at bounding box center [181, 101] width 217 height 15
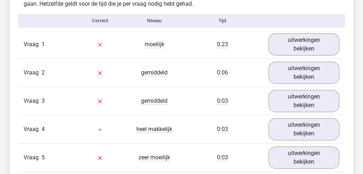
scroll to position [406, 0]
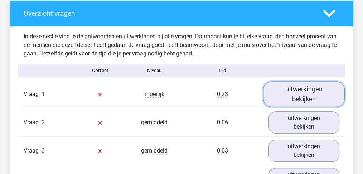
click at [303, 87] on link "uitwerkingen bekijken" at bounding box center [304, 93] width 82 height 25
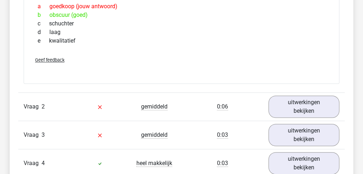
scroll to position [573, 0]
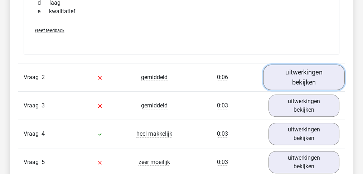
click at [310, 81] on link "uitwerkingen bekijken" at bounding box center [304, 77] width 82 height 25
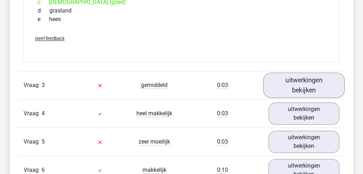
scroll to position [716, 0]
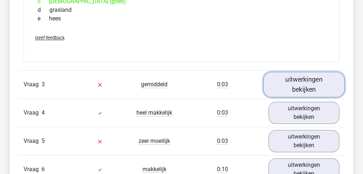
click at [324, 85] on link "uitwerkingen bekijken" at bounding box center [304, 84] width 82 height 25
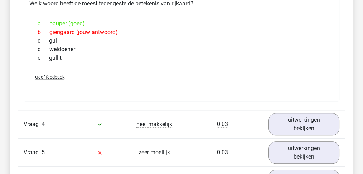
scroll to position [835, 0]
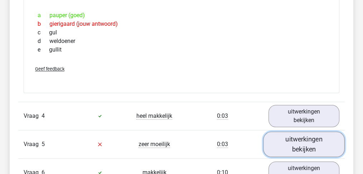
click at [302, 143] on link "uitwerkingen bekijken" at bounding box center [304, 143] width 82 height 25
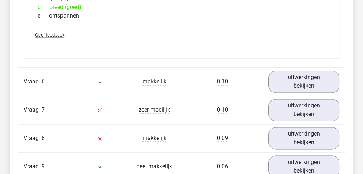
scroll to position [1050, 0]
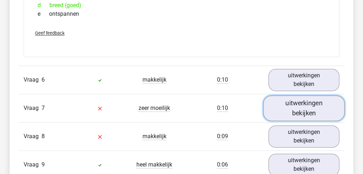
click at [309, 100] on link "uitwerkingen bekijken" at bounding box center [304, 107] width 82 height 25
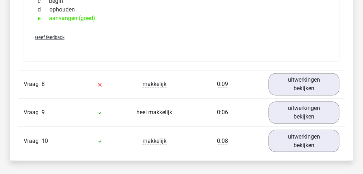
scroll to position [1241, 0]
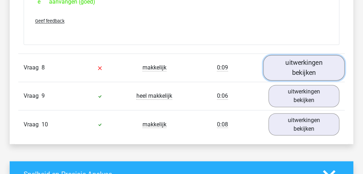
click at [315, 61] on link "uitwerkingen bekijken" at bounding box center [304, 67] width 82 height 25
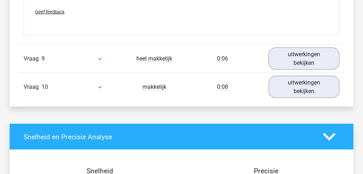
scroll to position [1408, 0]
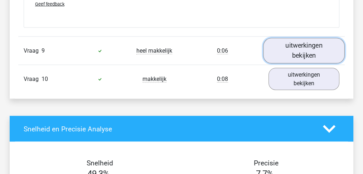
click at [297, 41] on link "uitwerkingen bekijken" at bounding box center [304, 50] width 82 height 25
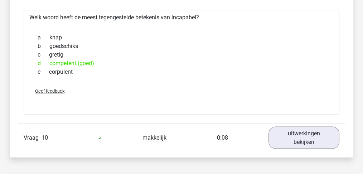
scroll to position [1480, 0]
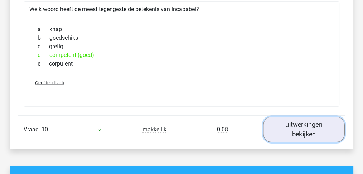
click at [302, 117] on link "uitwerkingen bekijken" at bounding box center [304, 129] width 82 height 25
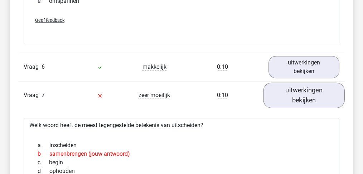
scroll to position [1039, 0]
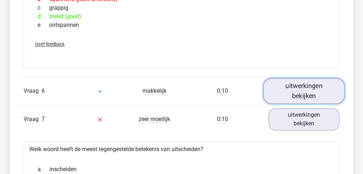
click at [314, 80] on link "uitwerkingen bekijken" at bounding box center [304, 90] width 82 height 25
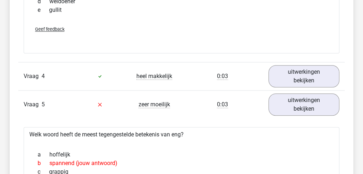
scroll to position [872, 0]
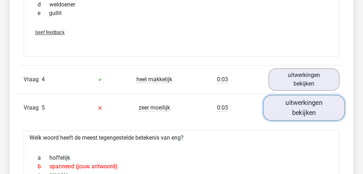
click at [306, 103] on link "uitwerkingen bekijken" at bounding box center [304, 107] width 82 height 25
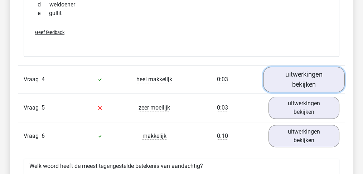
click at [298, 74] on link "uitwerkingen bekijken" at bounding box center [304, 79] width 82 height 25
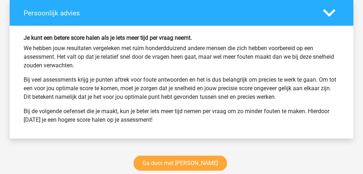
scroll to position [2146, 0]
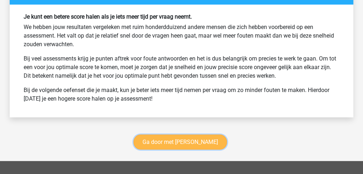
click at [194, 135] on link "Ga door met antoniemen" at bounding box center [180, 142] width 93 height 15
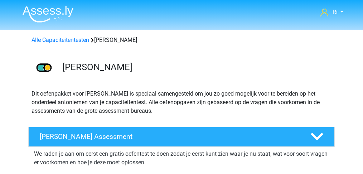
scroll to position [325, 0]
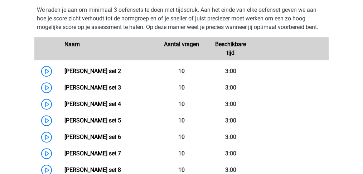
click at [91, 119] on link "[PERSON_NAME] set 5" at bounding box center [92, 120] width 57 height 7
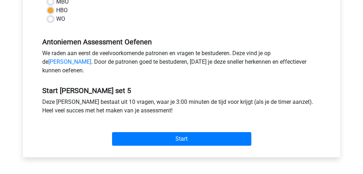
scroll to position [238, 0]
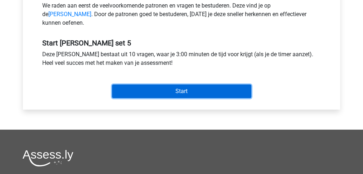
click at [161, 95] on input "Start" at bounding box center [181, 92] width 139 height 14
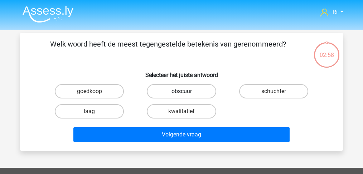
click at [172, 90] on label "obscuur" at bounding box center [181, 91] width 69 height 14
click at [182, 91] on input "obscuur" at bounding box center [184, 93] width 5 height 5
radio input "true"
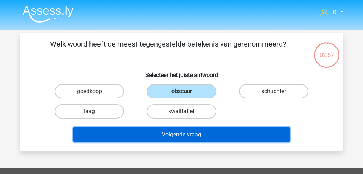
click at [173, 134] on button "Volgende vraag" at bounding box center [181, 134] width 217 height 15
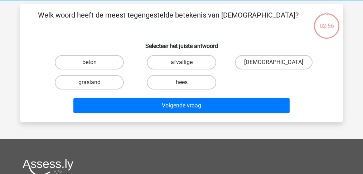
scroll to position [33, 0]
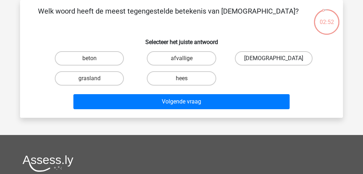
click at [273, 55] on label "[DEMOGRAPHIC_DATA]" at bounding box center [274, 58] width 78 height 14
click at [274, 58] on input "[DEMOGRAPHIC_DATA]" at bounding box center [276, 60] width 5 height 5
radio input "true"
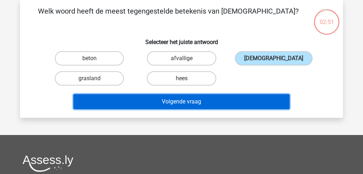
click at [205, 102] on button "Volgende vraag" at bounding box center [181, 101] width 217 height 15
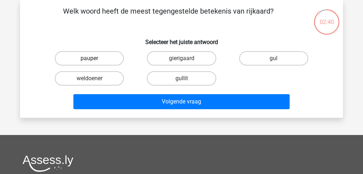
click at [98, 57] on label "pauper" at bounding box center [89, 58] width 69 height 14
click at [94, 58] on input "pauper" at bounding box center [92, 60] width 5 height 5
radio input "true"
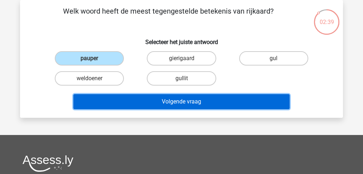
click at [185, 101] on button "Volgende vraag" at bounding box center [181, 101] width 217 height 15
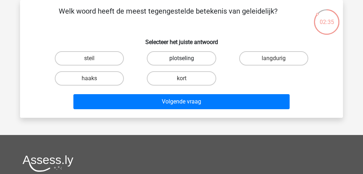
click at [182, 58] on label "plotseling" at bounding box center [181, 58] width 69 height 14
click at [182, 58] on input "plotseling" at bounding box center [184, 60] width 5 height 5
radio input "true"
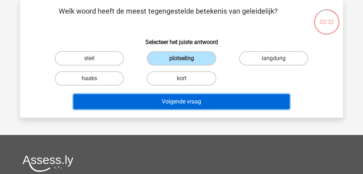
click at [183, 98] on button "Volgende vraag" at bounding box center [181, 101] width 217 height 15
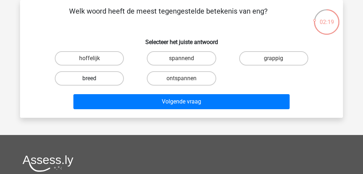
click at [101, 78] on label "breed" at bounding box center [89, 78] width 69 height 14
click at [94, 78] on input "breed" at bounding box center [92, 80] width 5 height 5
radio input "true"
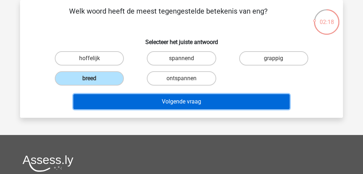
click at [165, 104] on button "Volgende vraag" at bounding box center [181, 101] width 217 height 15
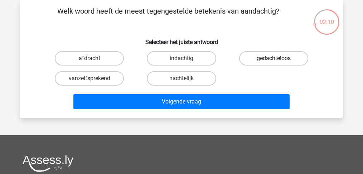
click at [258, 58] on label "gedachteloos" at bounding box center [273, 58] width 69 height 14
click at [274, 58] on input "gedachteloos" at bounding box center [276, 60] width 5 height 5
radio input "true"
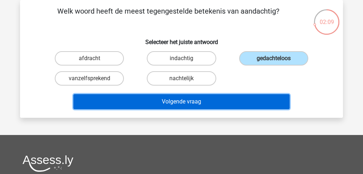
click at [176, 99] on button "Volgende vraag" at bounding box center [181, 101] width 217 height 15
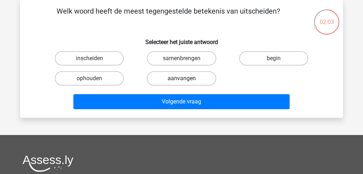
click at [189, 76] on label "aanvangen" at bounding box center [181, 78] width 69 height 14
click at [186, 78] on input "aanvangen" at bounding box center [184, 80] width 5 height 5
radio input "true"
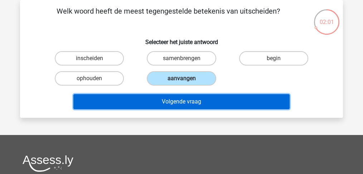
click at [184, 102] on button "Volgende vraag" at bounding box center [181, 101] width 217 height 15
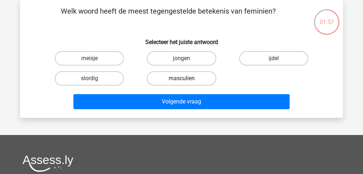
click at [183, 78] on label "masculien" at bounding box center [181, 78] width 69 height 14
click at [183, 78] on input "masculien" at bounding box center [184, 80] width 5 height 5
radio input "true"
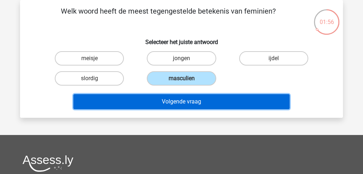
click at [181, 103] on button "Volgende vraag" at bounding box center [181, 101] width 217 height 15
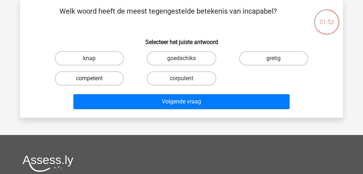
click at [112, 77] on label "competent" at bounding box center [89, 78] width 69 height 14
click at [94, 78] on input "competent" at bounding box center [92, 80] width 5 height 5
radio input "true"
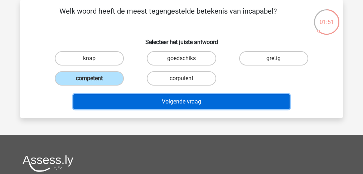
click at [176, 102] on button "Volgende vraag" at bounding box center [181, 101] width 217 height 15
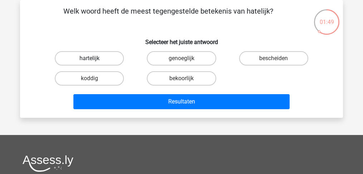
click at [98, 58] on label "hartelijk" at bounding box center [89, 58] width 69 height 14
click at [94, 58] on input "hartelijk" at bounding box center [92, 60] width 5 height 5
radio input "true"
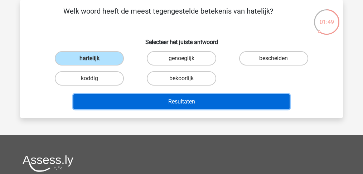
click at [165, 98] on button "Resultaten" at bounding box center [181, 101] width 217 height 15
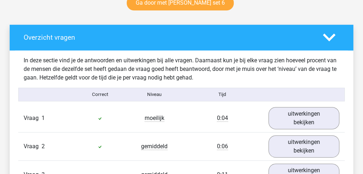
scroll to position [334, 0]
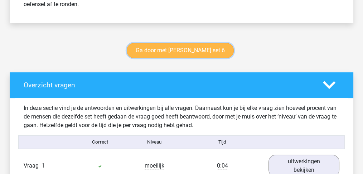
click at [172, 50] on link "Ga door met [PERSON_NAME] set 6" at bounding box center [180, 50] width 107 height 15
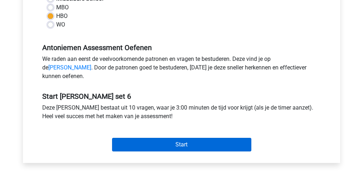
scroll to position [238, 0]
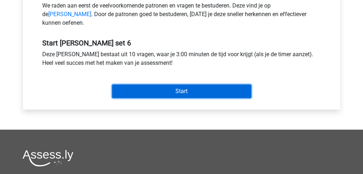
click at [151, 95] on input "Start" at bounding box center [181, 92] width 139 height 14
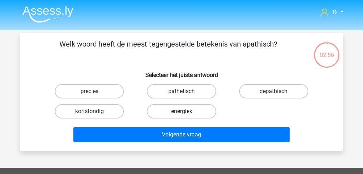
click at [168, 110] on label "energiek" at bounding box center [181, 111] width 69 height 14
click at [182, 111] on input "energiek" at bounding box center [184, 113] width 5 height 5
radio input "true"
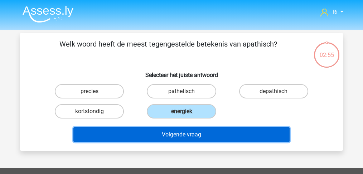
click at [177, 137] on button "Volgende vraag" at bounding box center [181, 134] width 217 height 15
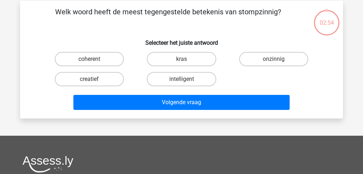
scroll to position [33, 0]
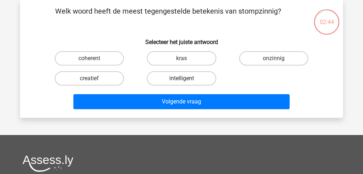
click at [177, 77] on label "intelligent" at bounding box center [181, 78] width 69 height 14
click at [182, 78] on input "intelligent" at bounding box center [184, 80] width 5 height 5
radio input "true"
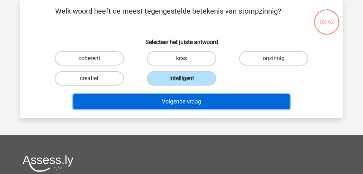
click at [172, 102] on button "Volgende vraag" at bounding box center [181, 101] width 217 height 15
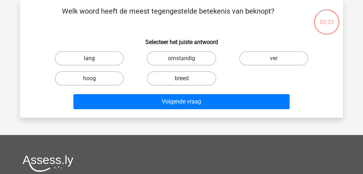
click at [93, 56] on label "lang" at bounding box center [89, 58] width 69 height 14
click at [93, 58] on input "lang" at bounding box center [92, 60] width 5 height 5
radio input "true"
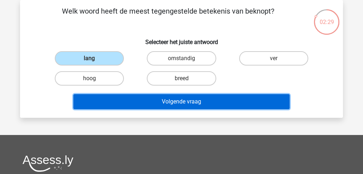
click at [167, 102] on button "Volgende vraag" at bounding box center [181, 101] width 217 height 15
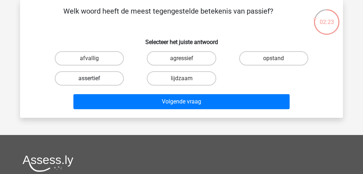
drag, startPoint x: 103, startPoint y: 77, endPoint x: 110, endPoint y: 81, distance: 8.8
click at [102, 77] on label "assertief" at bounding box center [89, 78] width 69 height 14
click at [94, 78] on input "assertief" at bounding box center [92, 80] width 5 height 5
radio input "true"
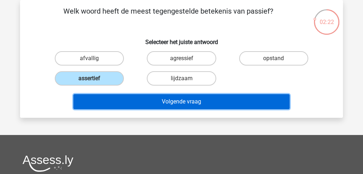
click at [172, 103] on button "Volgende vraag" at bounding box center [181, 101] width 217 height 15
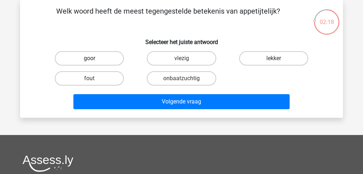
click at [88, 55] on label "goor" at bounding box center [89, 58] width 69 height 14
click at [90, 58] on input "goor" at bounding box center [92, 60] width 5 height 5
radio input "true"
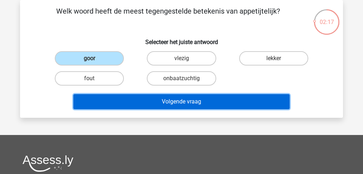
click at [181, 102] on button "Volgende vraag" at bounding box center [181, 101] width 217 height 15
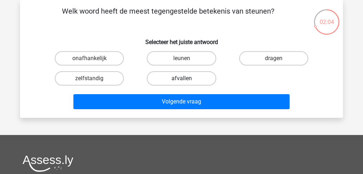
click at [176, 78] on label "afvallen" at bounding box center [181, 78] width 69 height 14
click at [182, 78] on input "afvallen" at bounding box center [184, 80] width 5 height 5
radio input "true"
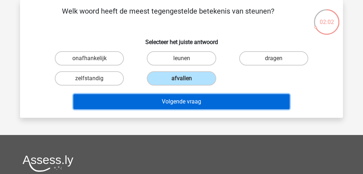
click at [179, 101] on button "Volgende vraag" at bounding box center [181, 101] width 217 height 15
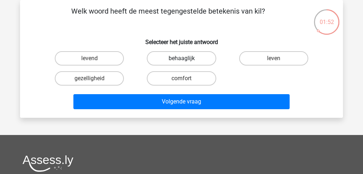
click at [180, 59] on label "behaaglijk" at bounding box center [181, 58] width 69 height 14
click at [182, 59] on input "behaaglijk" at bounding box center [184, 60] width 5 height 5
radio input "true"
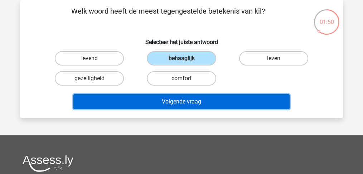
click at [189, 103] on button "Volgende vraag" at bounding box center [181, 101] width 217 height 15
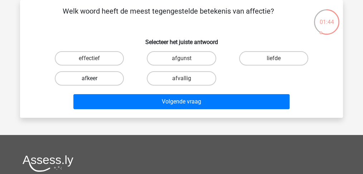
click at [101, 77] on label "afkeer" at bounding box center [89, 78] width 69 height 14
click at [94, 78] on input "afkeer" at bounding box center [92, 80] width 5 height 5
radio input "true"
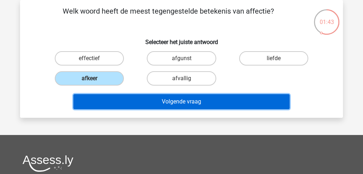
click at [170, 103] on button "Volgende vraag" at bounding box center [181, 101] width 217 height 15
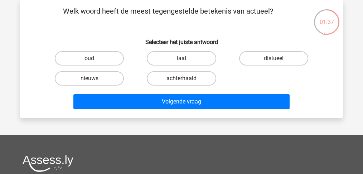
click at [177, 78] on label "achterhaald" at bounding box center [181, 78] width 69 height 14
click at [182, 78] on input "achterhaald" at bounding box center [184, 80] width 5 height 5
radio input "true"
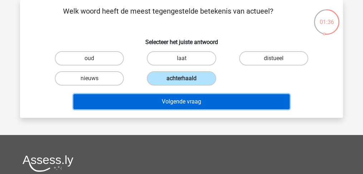
click at [191, 100] on button "Volgende vraag" at bounding box center [181, 101] width 217 height 15
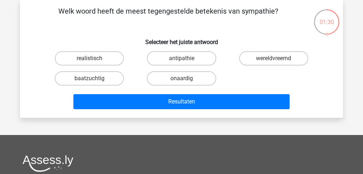
click at [185, 61] on input "antipathie" at bounding box center [184, 60] width 5 height 5
radio input "true"
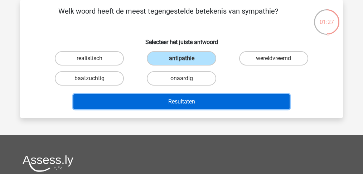
click at [193, 103] on button "Resultaten" at bounding box center [181, 101] width 217 height 15
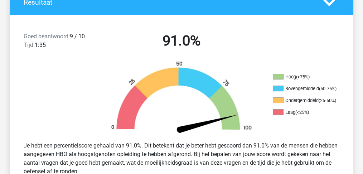
scroll to position [262, 0]
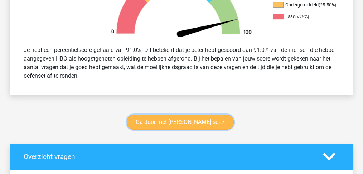
click at [186, 123] on link "Ga door met [PERSON_NAME] set 7" at bounding box center [180, 122] width 107 height 15
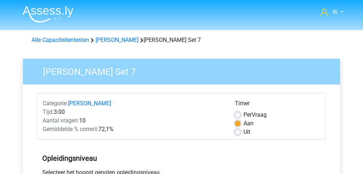
scroll to position [191, 0]
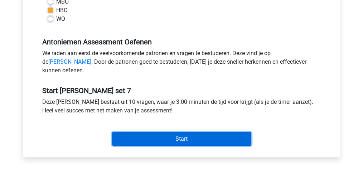
click at [154, 146] on input "Start" at bounding box center [181, 139] width 139 height 14
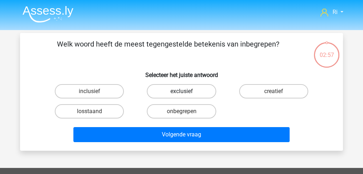
click at [178, 90] on label "exclusief" at bounding box center [181, 91] width 69 height 14
click at [182, 91] on input "exclusief" at bounding box center [184, 93] width 5 height 5
radio input "true"
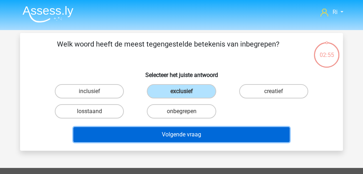
click at [179, 137] on button "Volgende vraag" at bounding box center [181, 134] width 217 height 15
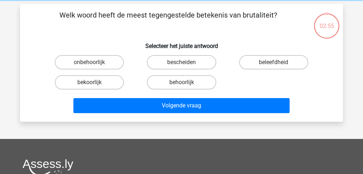
scroll to position [33, 0]
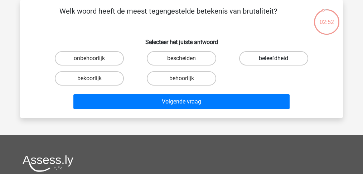
click at [263, 59] on label "beleefdheid" at bounding box center [273, 58] width 69 height 14
click at [274, 59] on input "beleefdheid" at bounding box center [276, 60] width 5 height 5
radio input "true"
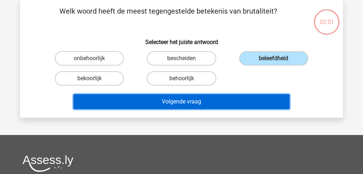
click at [207, 98] on button "Volgende vraag" at bounding box center [181, 101] width 217 height 15
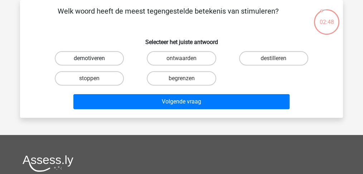
click at [102, 57] on label "demotiveren" at bounding box center [89, 58] width 69 height 14
click at [94, 58] on input "demotiveren" at bounding box center [92, 60] width 5 height 5
radio input "true"
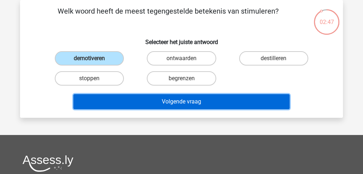
click at [192, 103] on button "Volgende vraag" at bounding box center [181, 101] width 217 height 15
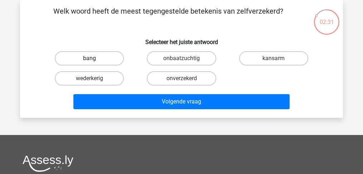
click at [97, 57] on label "bang" at bounding box center [89, 58] width 69 height 14
click at [94, 58] on input "bang" at bounding box center [92, 60] width 5 height 5
radio input "true"
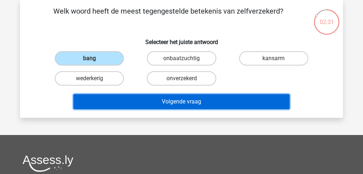
click at [172, 99] on button "Volgende vraag" at bounding box center [181, 101] width 217 height 15
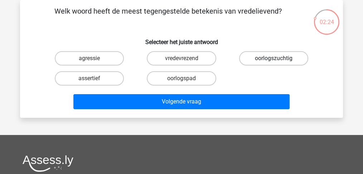
click at [260, 56] on label "oorlogszuchtig" at bounding box center [273, 58] width 69 height 14
click at [274, 58] on input "oorlogszuchtig" at bounding box center [276, 60] width 5 height 5
radio input "true"
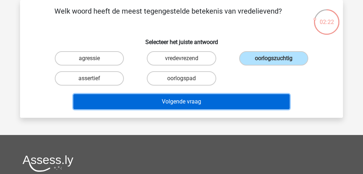
click at [188, 101] on button "Volgende vraag" at bounding box center [181, 101] width 217 height 15
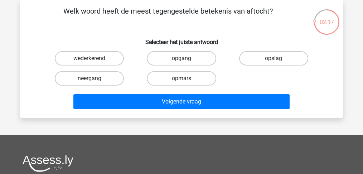
click at [182, 78] on input "opmars" at bounding box center [184, 80] width 5 height 5
radio input "true"
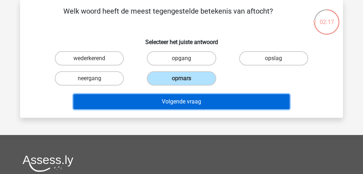
click at [188, 102] on button "Volgende vraag" at bounding box center [181, 101] width 217 height 15
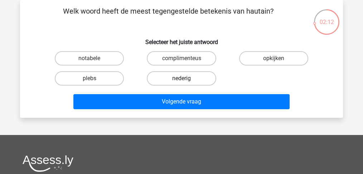
drag, startPoint x: 178, startPoint y: 77, endPoint x: 181, endPoint y: 81, distance: 4.7
click at [179, 78] on label "nederig" at bounding box center [181, 78] width 69 height 14
click at [182, 78] on input "nederig" at bounding box center [184, 80] width 5 height 5
radio input "true"
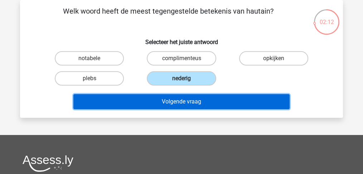
click at [184, 102] on button "Volgende vraag" at bounding box center [181, 101] width 217 height 15
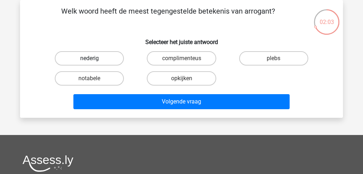
click at [97, 57] on label "nederig" at bounding box center [89, 58] width 69 height 14
click at [94, 58] on input "nederig" at bounding box center [92, 60] width 5 height 5
radio input "true"
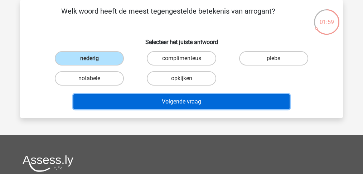
click at [172, 101] on button "Volgende vraag" at bounding box center [181, 101] width 217 height 15
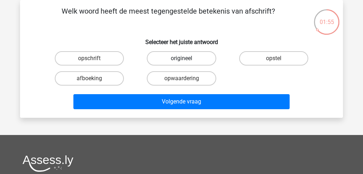
click at [177, 58] on label "origineel" at bounding box center [181, 58] width 69 height 14
click at [182, 58] on input "origineel" at bounding box center [184, 60] width 5 height 5
radio input "true"
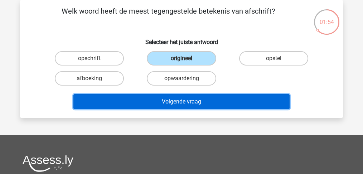
click at [190, 104] on button "Volgende vraag" at bounding box center [181, 101] width 217 height 15
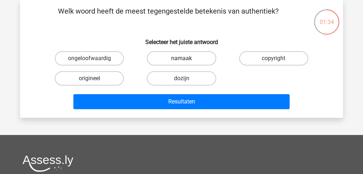
click at [185, 57] on label "namaak" at bounding box center [181, 58] width 69 height 14
click at [185, 58] on input "namaak" at bounding box center [184, 60] width 5 height 5
radio input "true"
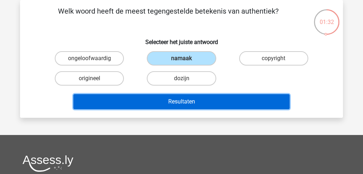
click at [196, 100] on button "Resultaten" at bounding box center [181, 101] width 217 height 15
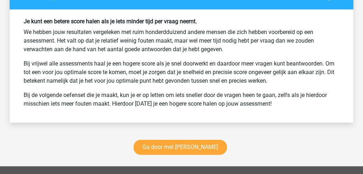
scroll to position [1050, 0]
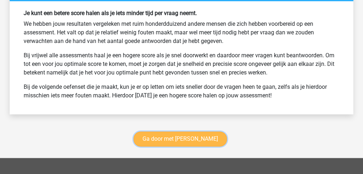
click at [179, 133] on link "Ga door met [PERSON_NAME]" at bounding box center [180, 138] width 93 height 15
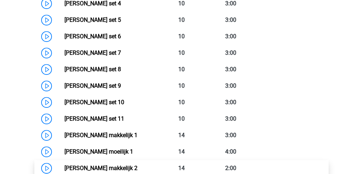
scroll to position [469, 0]
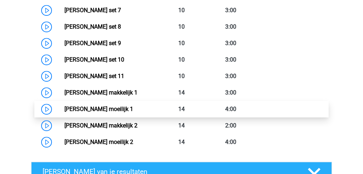
click at [95, 108] on link "[PERSON_NAME] moeilijk 1" at bounding box center [98, 109] width 69 height 7
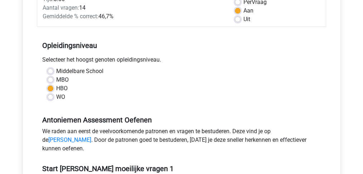
scroll to position [191, 0]
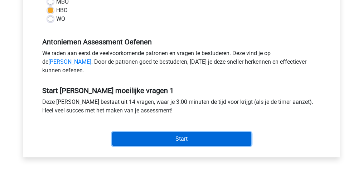
click at [165, 146] on input "Start" at bounding box center [181, 139] width 139 height 14
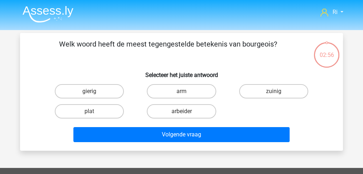
click at [183, 111] on input "arbeider" at bounding box center [184, 113] width 5 height 5
radio input "true"
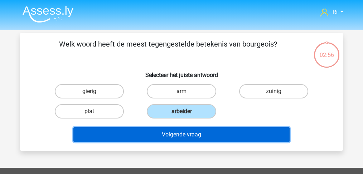
click at [182, 132] on button "Volgende vraag" at bounding box center [181, 134] width 217 height 15
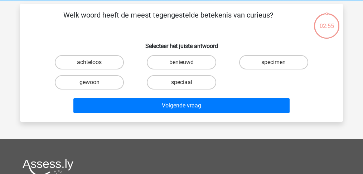
scroll to position [33, 0]
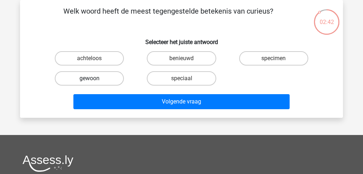
click at [95, 77] on label "gewoon" at bounding box center [89, 78] width 69 height 14
click at [94, 78] on input "gewoon" at bounding box center [92, 80] width 5 height 5
radio input "true"
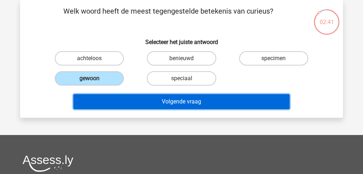
click at [155, 105] on button "Volgende vraag" at bounding box center [181, 101] width 217 height 15
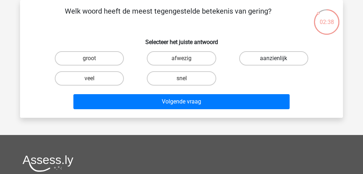
click at [278, 55] on label "aanzienlijk" at bounding box center [273, 58] width 69 height 14
click at [278, 58] on input "aanzienlijk" at bounding box center [276, 60] width 5 height 5
radio input "true"
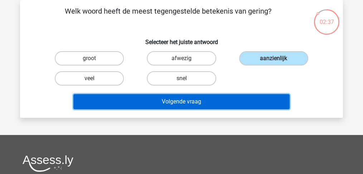
click at [202, 101] on button "Volgende vraag" at bounding box center [181, 101] width 217 height 15
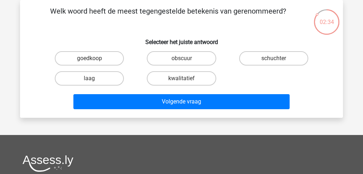
click at [181, 57] on label "obscuur" at bounding box center [181, 58] width 69 height 14
click at [182, 58] on input "obscuur" at bounding box center [184, 60] width 5 height 5
radio input "true"
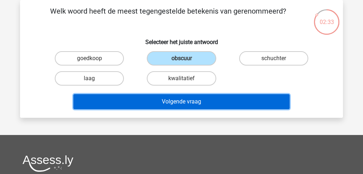
click at [187, 101] on button "Volgende vraag" at bounding box center [181, 101] width 217 height 15
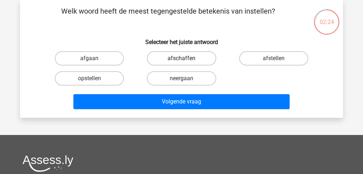
click at [179, 58] on label "afschaffen" at bounding box center [181, 58] width 69 height 14
click at [182, 58] on input "afschaffen" at bounding box center [184, 60] width 5 height 5
radio input "true"
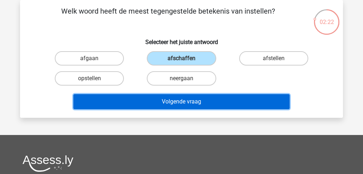
click at [190, 101] on button "Volgende vraag" at bounding box center [181, 101] width 217 height 15
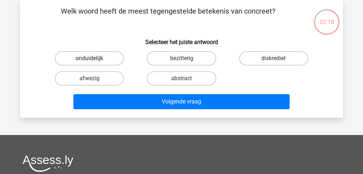
click at [101, 57] on label "onduidelijk" at bounding box center [89, 58] width 69 height 14
click at [94, 58] on input "onduidelijk" at bounding box center [92, 60] width 5 height 5
radio input "true"
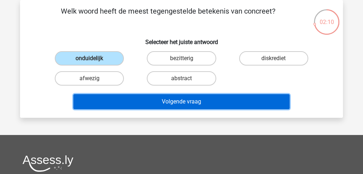
click at [179, 97] on button "Volgende vraag" at bounding box center [181, 101] width 217 height 15
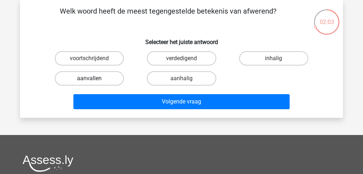
click at [97, 78] on label "aanvallen" at bounding box center [89, 78] width 69 height 14
click at [94, 78] on input "aanvallen" at bounding box center [92, 80] width 5 height 5
radio input "true"
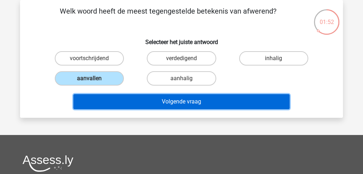
click at [169, 102] on button "Volgende vraag" at bounding box center [181, 101] width 217 height 15
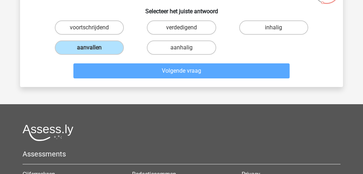
scroll to position [0, 0]
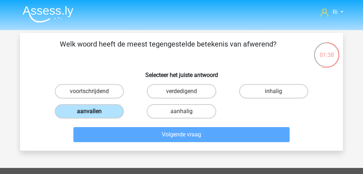
click at [105, 110] on label "aanvallen" at bounding box center [89, 111] width 69 height 14
click at [94, 111] on input "aanvallen" at bounding box center [92, 113] width 5 height 5
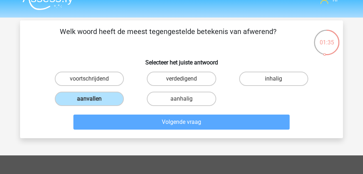
scroll to position [24, 0]
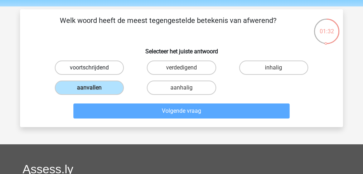
click at [94, 63] on label "voortschrijdend" at bounding box center [89, 68] width 69 height 14
click at [94, 68] on input "voortschrijdend" at bounding box center [92, 70] width 5 height 5
radio input "true"
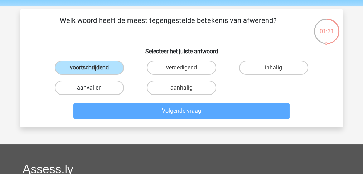
click at [96, 85] on label "aanvallen" at bounding box center [89, 88] width 69 height 14
click at [94, 88] on input "aanvallen" at bounding box center [92, 90] width 5 height 5
radio input "true"
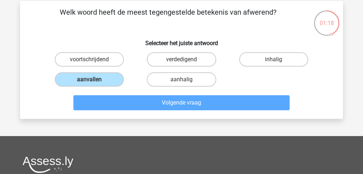
scroll to position [0, 0]
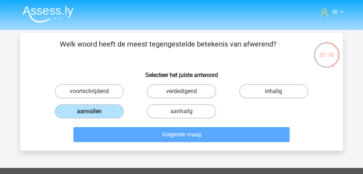
click at [259, 87] on label "inhalig" at bounding box center [273, 91] width 69 height 14
click at [274, 91] on input "inhalig" at bounding box center [276, 93] width 5 height 5
radio input "true"
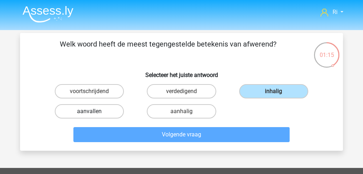
click at [94, 108] on label "aanvallen" at bounding box center [89, 111] width 69 height 14
click at [94, 111] on input "aanvallen" at bounding box center [92, 113] width 5 height 5
radio input "true"
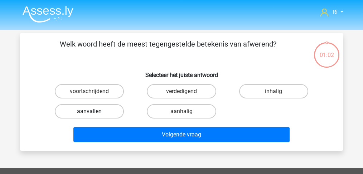
click at [95, 110] on label "aanvallen" at bounding box center [89, 111] width 69 height 14
click at [94, 111] on input "aanvallen" at bounding box center [92, 113] width 5 height 5
radio input "true"
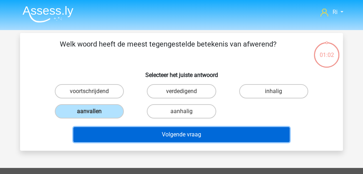
click at [163, 140] on button "Volgende vraag" at bounding box center [181, 134] width 217 height 15
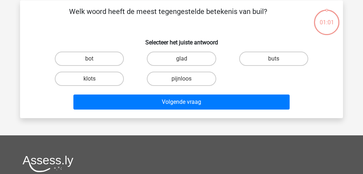
scroll to position [33, 0]
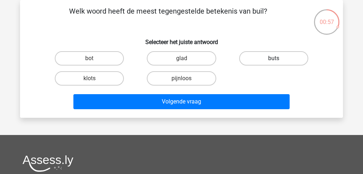
click at [258, 58] on label "buts" at bounding box center [273, 58] width 69 height 14
click at [274, 58] on input "buts" at bounding box center [276, 60] width 5 height 5
radio input "true"
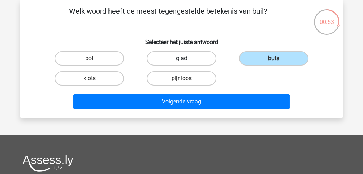
click at [181, 57] on label "glad" at bounding box center [181, 58] width 69 height 14
click at [182, 58] on input "glad" at bounding box center [184, 60] width 5 height 5
radio input "true"
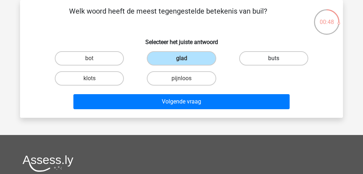
click at [259, 57] on label "buts" at bounding box center [273, 58] width 69 height 14
click at [274, 58] on input "buts" at bounding box center [276, 60] width 5 height 5
radio input "true"
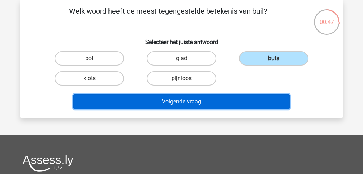
click at [221, 103] on button "Volgende vraag" at bounding box center [181, 101] width 217 height 15
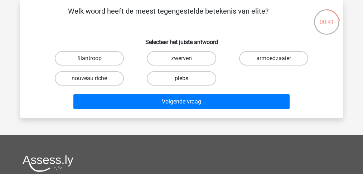
click at [171, 78] on label "plebs" at bounding box center [181, 78] width 69 height 14
click at [182, 78] on input "plebs" at bounding box center [184, 80] width 5 height 5
radio input "true"
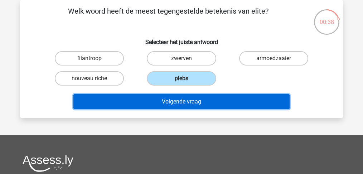
click at [174, 102] on button "Volgende vraag" at bounding box center [181, 101] width 217 height 15
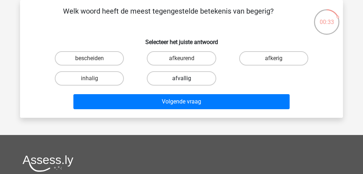
click at [170, 77] on label "afvallig" at bounding box center [181, 78] width 69 height 14
click at [182, 78] on input "afvallig" at bounding box center [184, 80] width 5 height 5
radio input "true"
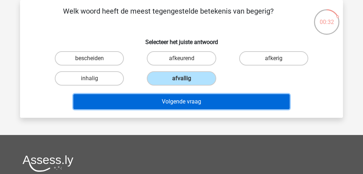
click at [171, 105] on button "Volgende vraag" at bounding box center [181, 101] width 217 height 15
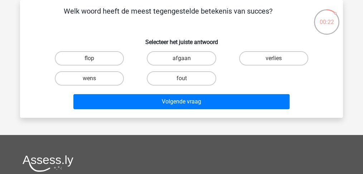
click at [91, 59] on input "flop" at bounding box center [92, 60] width 5 height 5
radio input "true"
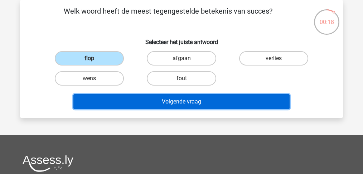
click at [172, 101] on button "Volgende vraag" at bounding box center [181, 101] width 217 height 15
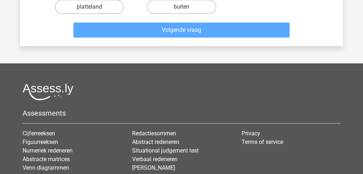
scroll to position [33, 0]
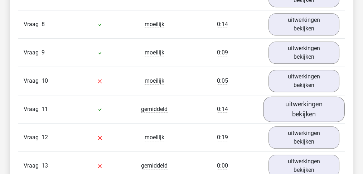
scroll to position [668, 0]
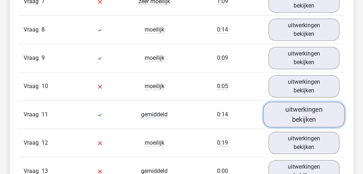
click at [295, 109] on link "uitwerkingen bekijken" at bounding box center [304, 114] width 82 height 25
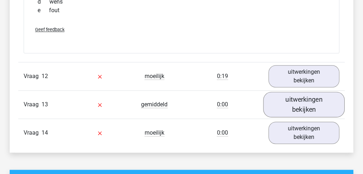
scroll to position [859, 0]
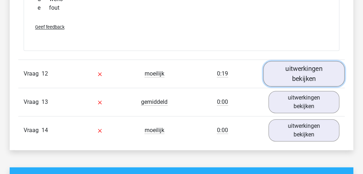
click at [298, 69] on link "uitwerkingen bekijken" at bounding box center [304, 73] width 82 height 25
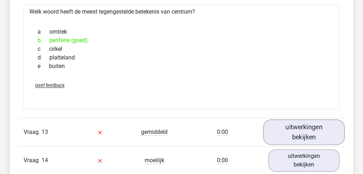
scroll to position [979, 0]
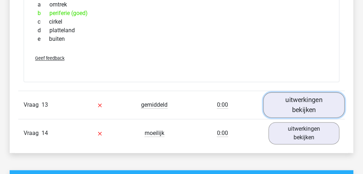
click at [298, 95] on link "uitwerkingen bekijken" at bounding box center [304, 104] width 82 height 25
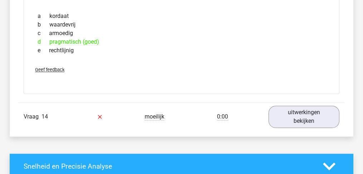
scroll to position [1122, 0]
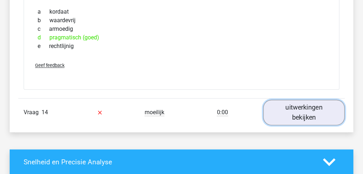
click at [308, 104] on link "uitwerkingen bekijken" at bounding box center [304, 112] width 82 height 25
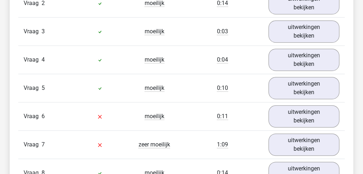
scroll to position [573, 0]
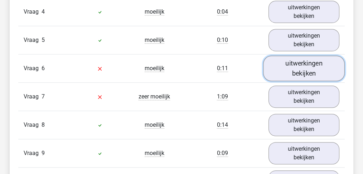
click at [301, 62] on link "uitwerkingen bekijken" at bounding box center [304, 68] width 82 height 25
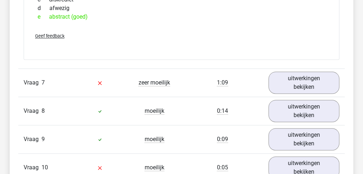
scroll to position [716, 0]
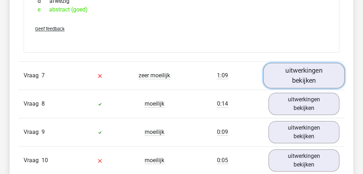
click at [296, 74] on link "uitwerkingen bekijken" at bounding box center [304, 75] width 82 height 25
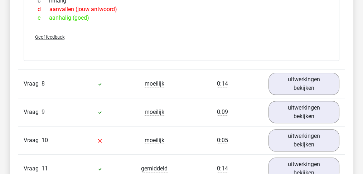
scroll to position [883, 0]
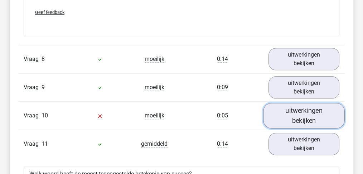
click at [299, 111] on link "uitwerkingen bekijken" at bounding box center [304, 115] width 82 height 25
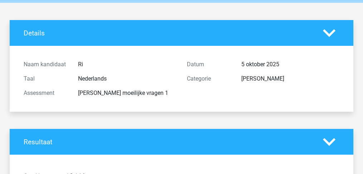
scroll to position [0, 0]
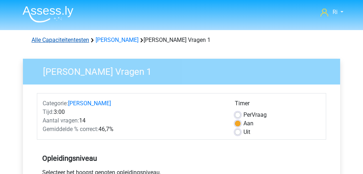
click at [66, 40] on link "Alle Capaciteitentesten" at bounding box center [61, 40] width 58 height 7
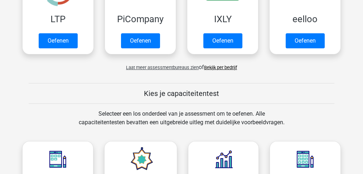
scroll to position [98, 0]
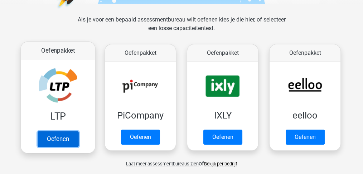
click at [59, 143] on link "Oefenen" at bounding box center [58, 139] width 41 height 16
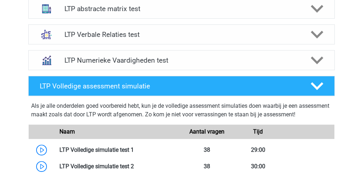
scroll to position [358, 0]
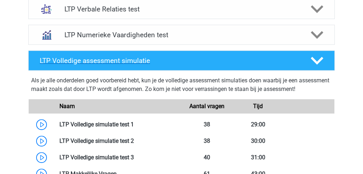
click at [147, 63] on h4 "LTP Volledige assessment simulatie" at bounding box center [169, 61] width 259 height 8
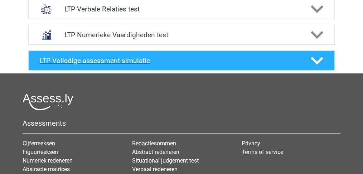
click at [207, 57] on h4 "LTP Volledige assessment simulatie" at bounding box center [169, 61] width 259 height 8
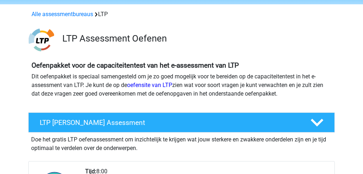
scroll to position [0, 0]
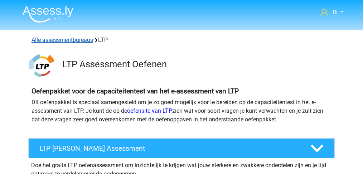
click at [51, 41] on link "Alle assessmentbureaus" at bounding box center [63, 40] width 62 height 7
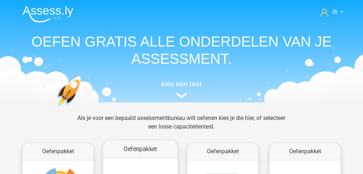
scroll to position [114, 0]
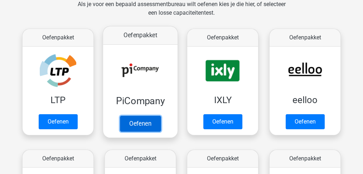
click at [139, 124] on link "Oefenen" at bounding box center [140, 124] width 41 height 16
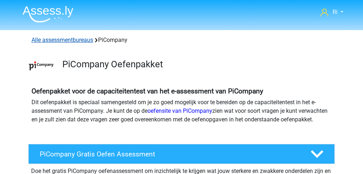
click at [69, 40] on link "Alle assessmentbureaus" at bounding box center [63, 40] width 62 height 7
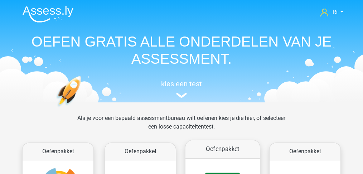
scroll to position [114, 0]
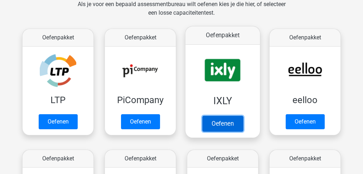
click at [222, 125] on link "Oefenen" at bounding box center [222, 124] width 41 height 16
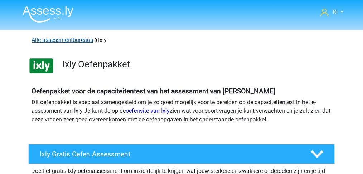
click at [68, 40] on link "Alle assessmentbureaus" at bounding box center [63, 40] width 62 height 7
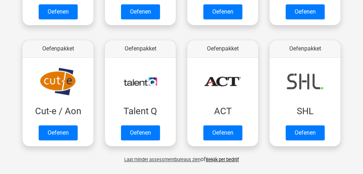
scroll to position [496, 0]
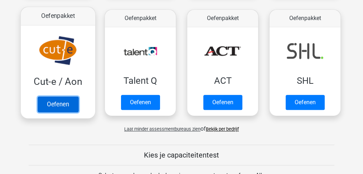
click at [62, 101] on link "Oefenen" at bounding box center [58, 104] width 41 height 16
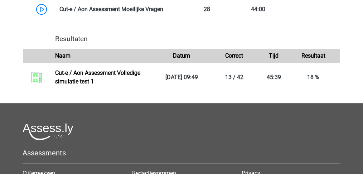
scroll to position [537, 0]
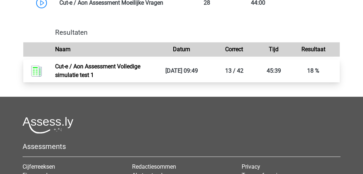
click at [70, 77] on link "Cut-e / Aon Assessment Volledige simulatie test 1" at bounding box center [97, 70] width 85 height 15
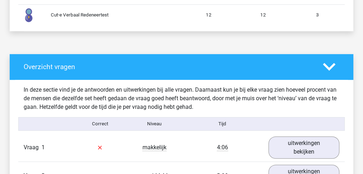
scroll to position [549, 0]
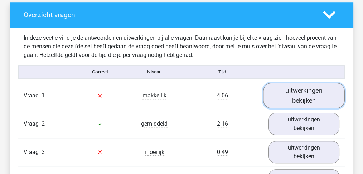
click at [307, 95] on link "uitwerkingen bekijken" at bounding box center [304, 95] width 82 height 25
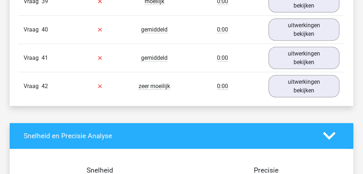
scroll to position [2149, 0]
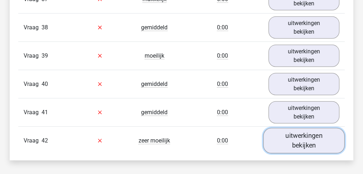
click at [292, 128] on link "uitwerkingen bekijken" at bounding box center [304, 140] width 82 height 25
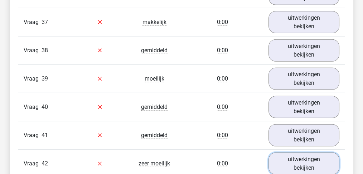
scroll to position [2125, 0]
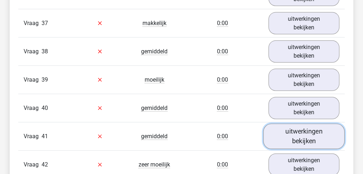
click at [291, 124] on link "uitwerkingen bekijken" at bounding box center [304, 136] width 82 height 25
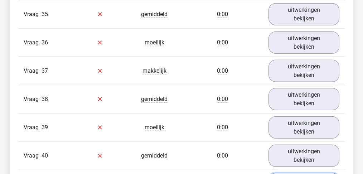
scroll to position [2149, 0]
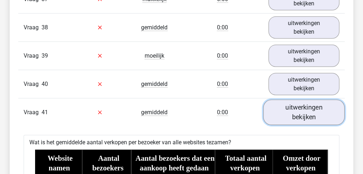
click at [293, 100] on link "uitwerkingen bekijken" at bounding box center [304, 112] width 82 height 25
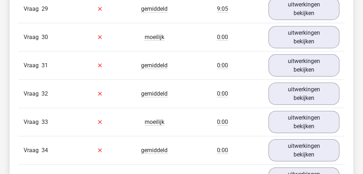
scroll to position [1862, 0]
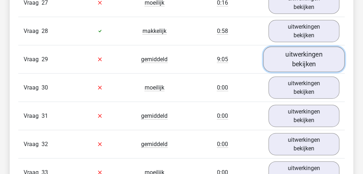
click at [312, 49] on link "uitwerkingen bekijken" at bounding box center [304, 59] width 82 height 25
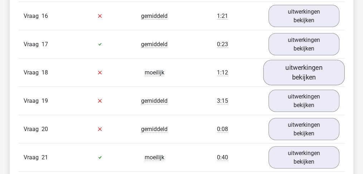
scroll to position [1528, 0]
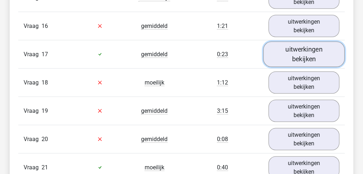
click at [301, 46] on link "uitwerkingen bekijken" at bounding box center [304, 54] width 82 height 25
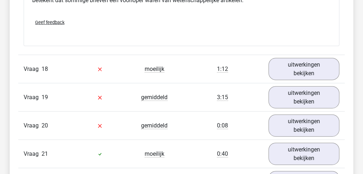
scroll to position [1790, 0]
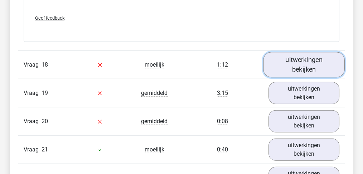
click at [296, 52] on link "uitwerkingen bekijken" at bounding box center [304, 64] width 82 height 25
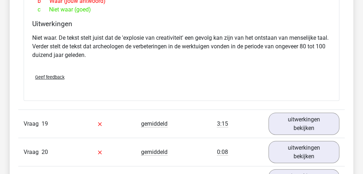
scroll to position [2053, 0]
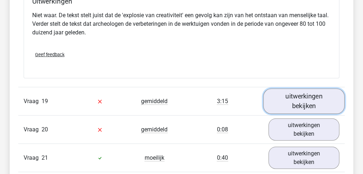
click at [319, 88] on link "uitwerkingen bekijken" at bounding box center [304, 100] width 82 height 25
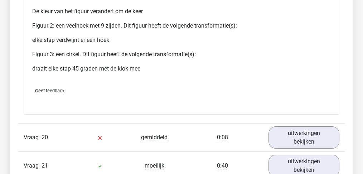
scroll to position [2626, 0]
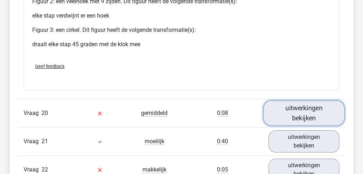
click at [295, 101] on link "uitwerkingen bekijken" at bounding box center [304, 113] width 82 height 25
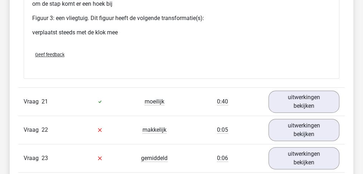
scroll to position [3223, 0]
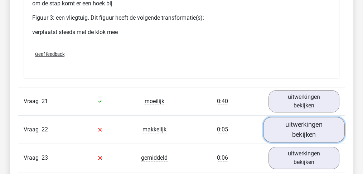
click at [293, 117] on link "uitwerkingen bekijken" at bounding box center [304, 129] width 82 height 25
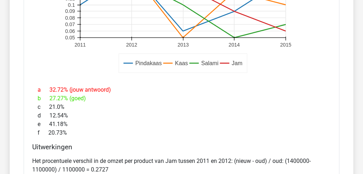
scroll to position [3557, 0]
